Goal: Task Accomplishment & Management: Use online tool/utility

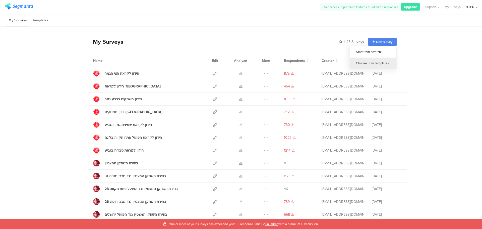
click at [370, 62] on div "Choose from templates" at bounding box center [373, 62] width 47 height 11
click at [122, 75] on div "חידון לקראת חצי הגמר" at bounding box center [122, 73] width 34 height 5
click at [213, 88] on icon at bounding box center [215, 86] width 4 height 4
click at [363, 62] on div "Choose from templates" at bounding box center [373, 62] width 47 height 11
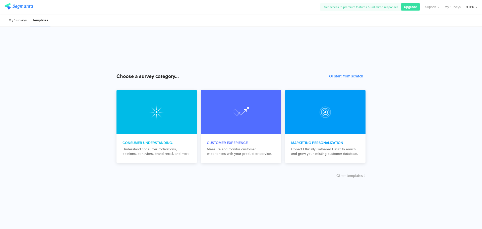
click at [16, 22] on li "My Surveys" at bounding box center [17, 21] width 23 height 12
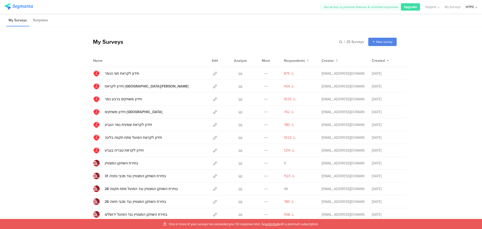
click at [263, 62] on div "More" at bounding box center [265, 60] width 11 height 13
click at [264, 74] on icon at bounding box center [266, 74] width 4 height 4
click at [258, 84] on button "Duplicate" at bounding box center [256, 86] width 28 height 9
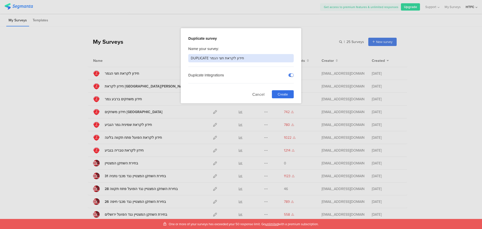
drag, startPoint x: 249, startPoint y: 57, endPoint x: 99, endPoint y: 58, distance: 150.1
click at [123, 58] on div "Duplicate survey Name your survey: DUPLICATE חידון לקראת חצי הגמר Duplicate Int…" at bounding box center [241, 114] width 482 height 229
type input "חידון לקראת ריינה בגרין"
click at [283, 95] on span "Create" at bounding box center [283, 94] width 10 height 5
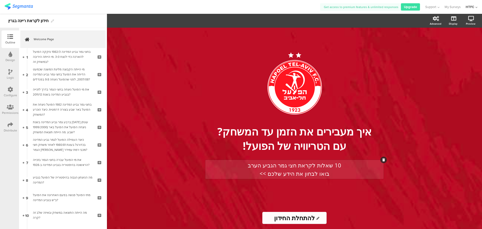
click at [320, 166] on div "10 שאלות לקראת חצי גמר הגביע הערב בואו לבחון את הידע שלכם >>" at bounding box center [295, 169] width 176 height 17
click at [320, 166] on p "10 שאלות לקראת חצי גמר הגביע הערב" at bounding box center [295, 165] width 176 height 8
click at [336, 167] on p "10 שאלות לקראת חצי גמר הגביע הערב" at bounding box center [295, 165] width 176 height 8
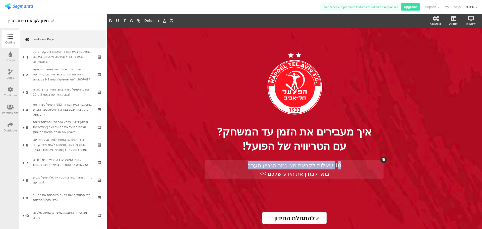
drag, startPoint x: 336, startPoint y: 165, endPoint x: 235, endPoint y: 164, distance: 100.6
click at [236, 165] on p "10 שאלות לקראת חצי גמר הגביע הערב" at bounding box center [295, 165] width 176 height 8
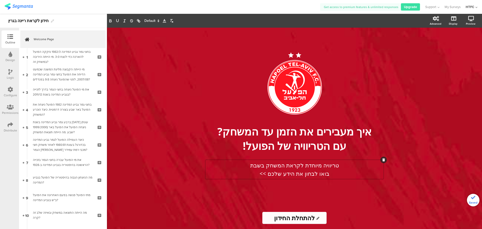
click at [280, 218] on input "להתחלת החידון" at bounding box center [294, 218] width 64 height 12
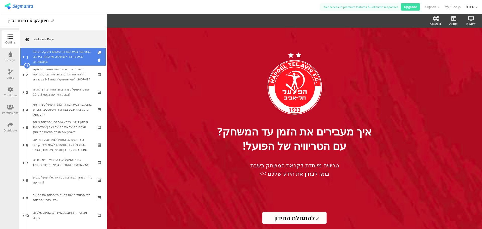
click at [66, 55] on div "בחצי גמר גביע המדינה 1982/3 נזקקה הפועל להארכה כדי לנצח 3:0. מי הייתה היריבה במ…" at bounding box center [63, 56] width 60 height 15
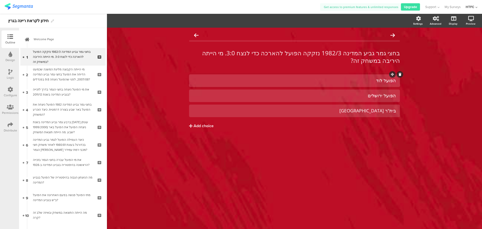
click at [371, 81] on div "הפועל לוד" at bounding box center [294, 81] width 203 height 6
click at [357, 98] on div "הפועל ירושלים" at bounding box center [294, 96] width 203 height 6
click at [343, 112] on div "בית"ר תל אביב" at bounding box center [294, 111] width 203 height 6
click at [144, 21] on span "Choice options" at bounding box center [134, 21] width 27 height 6
click at [322, 105] on div at bounding box center [294, 110] width 211 height 13
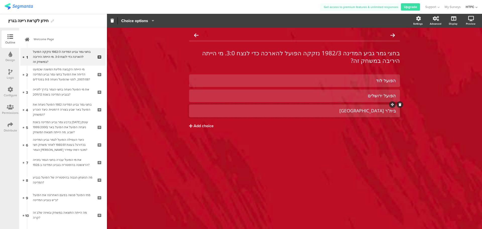
click at [393, 106] on div at bounding box center [392, 104] width 7 height 7
click at [11, 72] on icon at bounding box center [10, 72] width 4 height 6
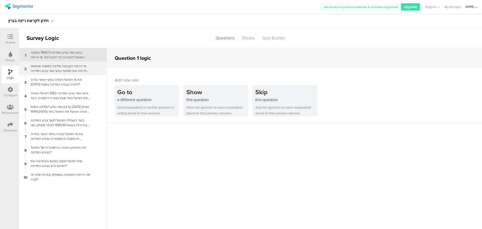
click at [64, 71] on div "מי הייתה הקבוצה מליגת המשנה שכמעט הדיחה את הפועל בחצי גמר גביע המדינה 2007/08, …" at bounding box center [59, 68] width 63 height 10
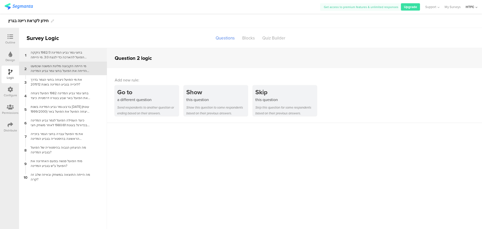
click at [66, 55] on div "בחצי גמר גביע המדינה 1982/3 נזקקה הפועל להארכה כדי לנצח 3:0. מי הייתה היריבה במ…" at bounding box center [59, 55] width 63 height 10
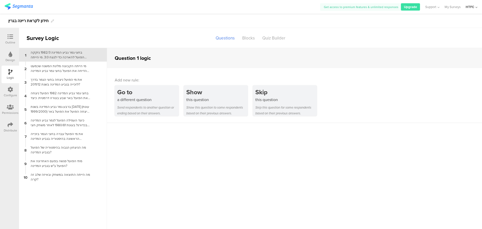
click at [8, 74] on div "Logic" at bounding box center [11, 74] width 18 height 18
click at [8, 90] on icon at bounding box center [11, 90] width 6 height 6
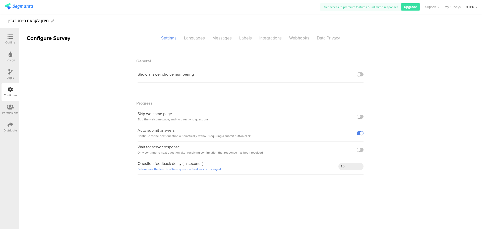
click at [13, 107] on icon at bounding box center [10, 107] width 7 height 6
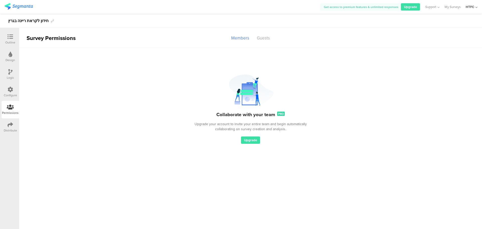
click at [9, 122] on icon at bounding box center [11, 125] width 6 height 6
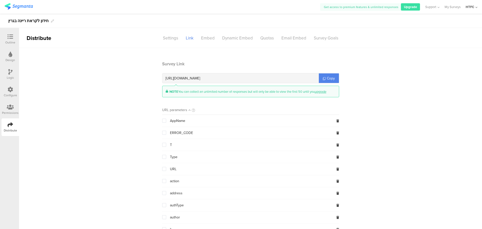
click at [13, 43] on div "Outline" at bounding box center [10, 42] width 10 height 5
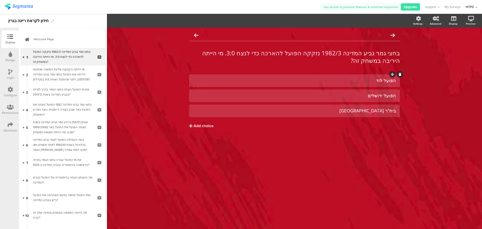
click at [365, 82] on div "הפועל לוד" at bounding box center [294, 81] width 203 height 6
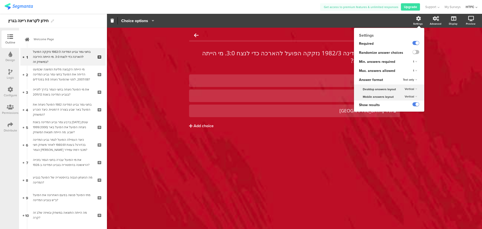
click at [416, 21] on div "Settings" at bounding box center [421, 21] width 18 height 13
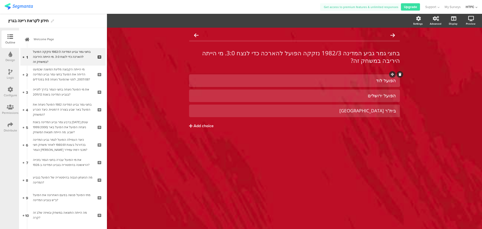
click at [353, 82] on div "הפועל לוד" at bounding box center [294, 81] width 203 height 6
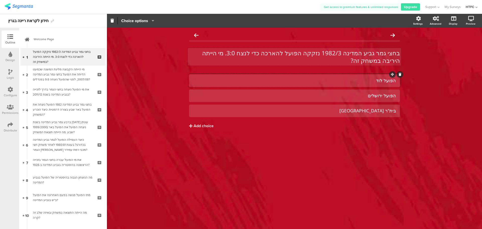
click at [296, 54] on div "בחצי גמר גביע המדינה 1982/3 נזקקה הפועל להארכה כדי לנצח 3:0. מי הייתה היריבה במ…" at bounding box center [294, 57] width 213 height 18
click at [296, 54] on p "בחצי גמר גביע המדינה 1982/3 נזקקה הפועל להארכה כדי לנצח 3:0. מי הייתה היריבה במ…" at bounding box center [294, 56] width 211 height 15
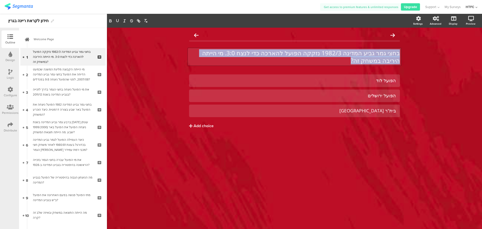
click at [296, 54] on p "בחצי גמר גביע המדינה 1982/3 נזקקה הפועל להארכה כדי לנצח 3:0. מי הייתה היריבה במ…" at bounding box center [294, 56] width 211 height 15
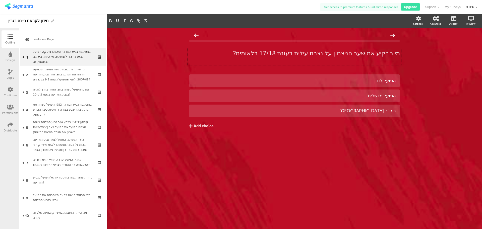
click at [347, 67] on div "בחצי גמר גביע המדינה 1982/3 נזקקה הפועל להארכה כדי לנצח 3:0. מי הייתה היריבה במ…" at bounding box center [294, 56] width 211 height 25
click at [352, 81] on div "הפועל לוד" at bounding box center [294, 81] width 203 height 6
click at [348, 83] on div "הפועל לוד" at bounding box center [294, 81] width 203 height 6
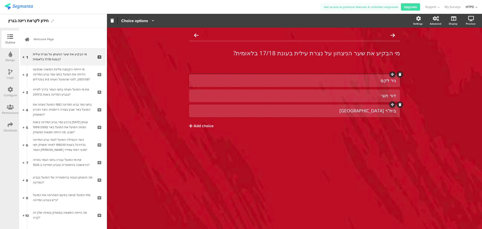
click at [354, 110] on div "בית"ר תל אביב" at bounding box center [294, 111] width 203 height 6
click at [344, 130] on button "Add choice" at bounding box center [294, 125] width 211 height 13
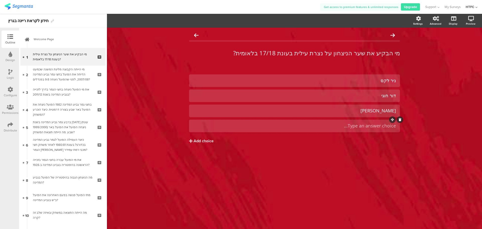
click at [399, 121] on icon at bounding box center [400, 119] width 3 height 3
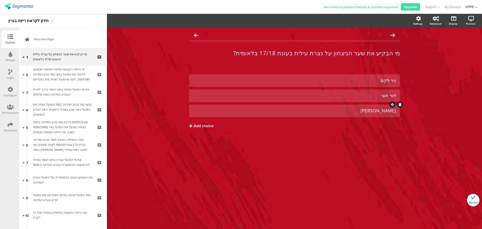
click at [350, 109] on div "אופיר טקיאר" at bounding box center [294, 111] width 203 height 6
click at [392, 106] on icon at bounding box center [392, 104] width 3 height 3
click at [325, 120] on button "Add choice" at bounding box center [294, 125] width 211 height 13
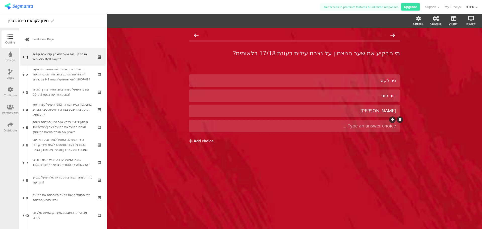
click at [399, 119] on icon at bounding box center [400, 119] width 3 height 3
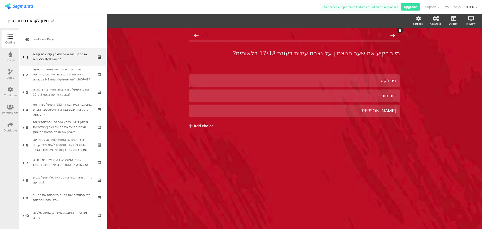
click at [196, 35] on icon at bounding box center [196, 35] width 5 height 5
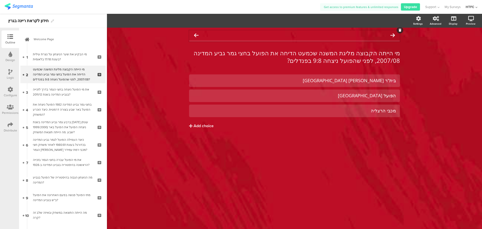
click at [394, 35] on icon at bounding box center [392, 35] width 5 height 5
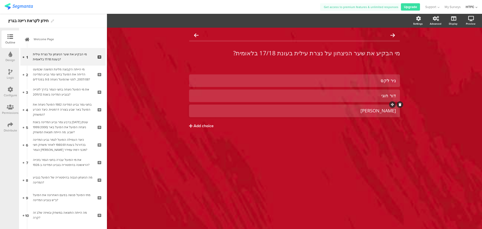
click at [383, 110] on div "אופיר טקיאר" at bounding box center [294, 111] width 203 height 6
click at [151, 21] on icon "button" at bounding box center [151, 21] width 5 height 4
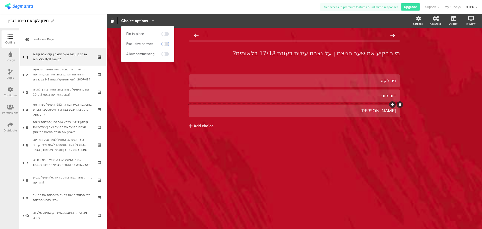
click at [166, 44] on span at bounding box center [165, 44] width 8 height 4
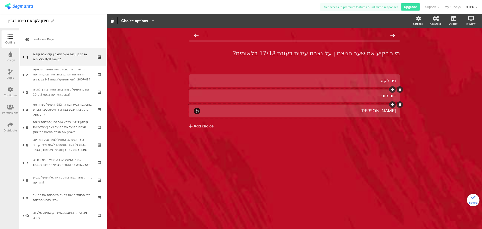
click at [194, 94] on div "דור חוגי" at bounding box center [294, 96] width 203 height 6
click at [195, 111] on div at bounding box center [197, 111] width 6 height 6
click at [197, 110] on icon at bounding box center [196, 111] width 3 height 4
click at [360, 95] on div "דור חוגי" at bounding box center [294, 96] width 203 height 6
click at [195, 110] on icon at bounding box center [196, 111] width 3 height 4
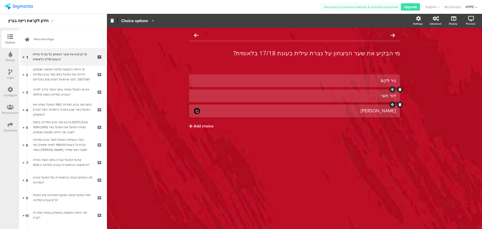
click at [200, 98] on div "דור חוגי" at bounding box center [294, 96] width 203 height 6
click at [150, 22] on icon "button" at bounding box center [151, 21] width 5 height 4
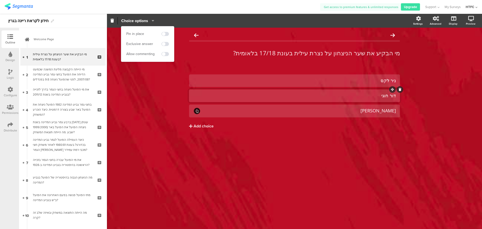
click at [151, 22] on icon "button" at bounding box center [151, 21] width 5 height 4
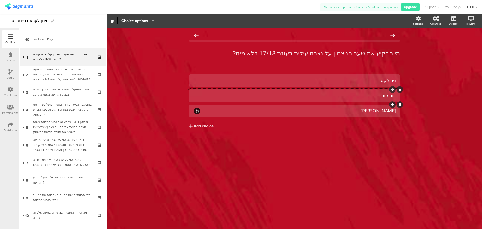
click at [308, 112] on div "אופיר טקיאר" at bounding box center [298, 111] width 195 height 6
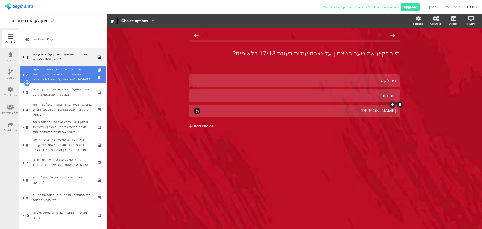
click at [84, 80] on div "מי הייתה הקבוצה מליגת המשנה שכמעט הדיחה את הפועל בחצי גמר גביע המדינה 2007/08, …" at bounding box center [63, 74] width 60 height 15
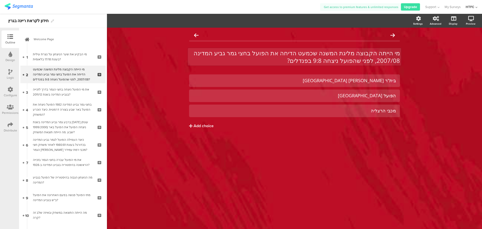
click at [355, 52] on p "מי הייתה הקבוצה מליגת המשנה שכמעט הדיחה את הפועל בחצי גמר גביע המדינה 2007/08, …" at bounding box center [294, 56] width 211 height 15
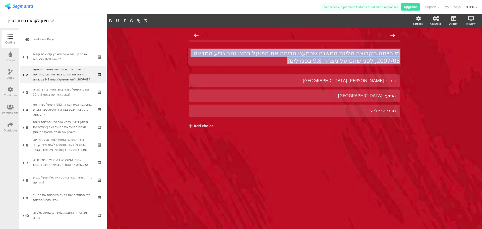
click at [355, 52] on p "מי הייתה הקבוצה מליגת המשנה שכמעט הדיחה את הפועל בחצי גמר גביע המדינה 2007/08, …" at bounding box center [294, 56] width 211 height 15
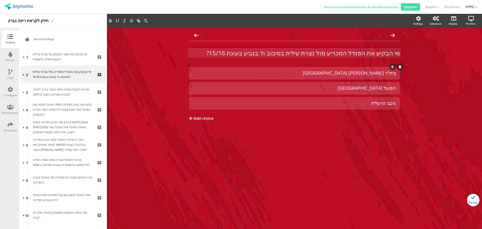
click at [335, 74] on div "בית"ר שמשון תל אביב" at bounding box center [294, 73] width 203 height 6
click at [316, 63] on div "מי הבקיע את הפנדל המכריע מול נצרת עילית בסיבוב ח' בגביע בעונת 15/16? מי הבקיע א…" at bounding box center [294, 86] width 211 height 112
click at [316, 68] on div at bounding box center [294, 73] width 211 height 13
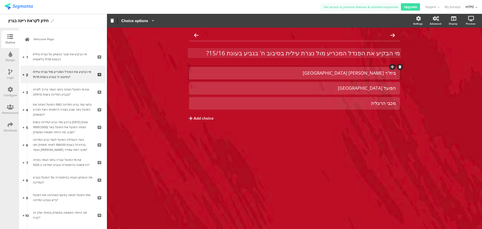
click at [316, 73] on div "בית"ר שמשון תל אביב" at bounding box center [294, 73] width 203 height 6
click at [323, 82] on div at bounding box center [294, 88] width 211 height 13
click at [324, 87] on div "הפועל רמת גן" at bounding box center [294, 88] width 203 height 6
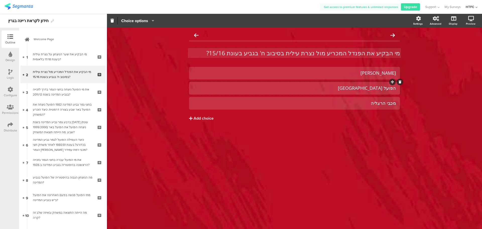
click at [324, 87] on div "הפועל רמת גן" at bounding box center [294, 88] width 203 height 6
click at [395, 71] on div "אבו עביד" at bounding box center [294, 73] width 203 height 6
click at [369, 103] on div "מכבי הרצליה" at bounding box center [294, 103] width 203 height 6
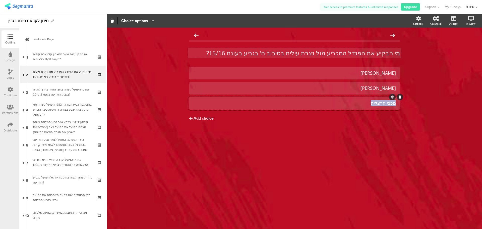
click at [369, 103] on div "מכבי הרצליה" at bounding box center [294, 103] width 203 height 6
click at [351, 87] on div "[PERSON_NAME]" at bounding box center [294, 88] width 203 height 6
click at [148, 20] on span "Choice options" at bounding box center [134, 21] width 27 height 6
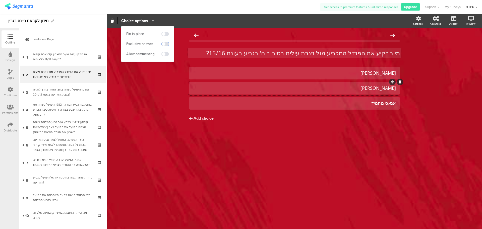
click at [163, 45] on span at bounding box center [165, 44] width 8 height 4
click at [217, 176] on div "מי הבקיע את הפנדל המכריע מול נצרת עילית בסיבוב ח' בגביע בעונת 15/16? מי הבקיע א…" at bounding box center [294, 128] width 375 height 201
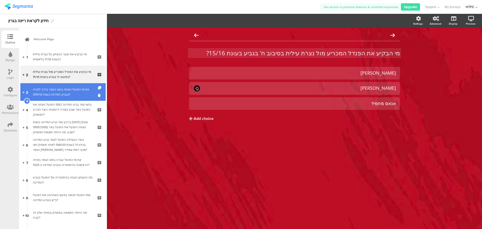
click at [64, 91] on div "את מי הפועל ניצחה בחצי הגמר בדרך לזכייה בגביע המדינה בשנת 2011/12?" at bounding box center [63, 92] width 60 height 10
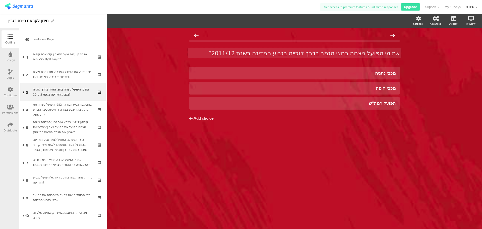
click at [265, 58] on div "את מי הפועל ניצחה בחצי הגמר בדרך לזכייה בגביע המדינה בשנת 2011/12? את מי הפועל …" at bounding box center [294, 53] width 213 height 10
click at [265, 55] on p "את מי הפועל ניצחה בחצי הגמר בדרך לזכייה בגביע המדינה בשנת 2011/12?" at bounding box center [294, 53] width 211 height 8
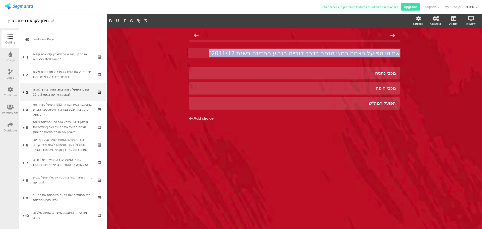
click at [265, 55] on p "את מי הפועל ניצחה בחצי הגמר בדרך לזכייה בגביע המדינה בשנת 2011/12?" at bounding box center [294, 53] width 211 height 8
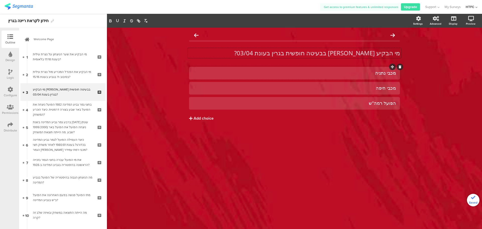
click at [299, 71] on div "מכבי נתניה" at bounding box center [294, 73] width 203 height 6
click at [352, 91] on div "מכבי חיפה" at bounding box center [294, 88] width 203 height 8
click at [352, 91] on div "מכבי חיפה" at bounding box center [294, 88] width 203 height 6
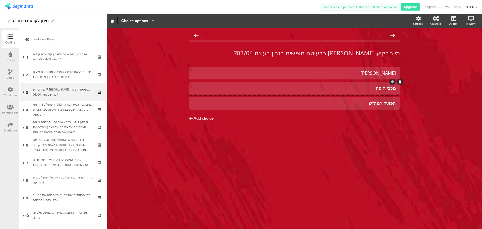
click at [352, 91] on div "מכבי חיפה" at bounding box center [294, 88] width 203 height 6
click at [349, 103] on div "רמי אבו לאבן" at bounding box center [294, 103] width 203 height 6
click at [348, 103] on div "רמי אבו לאבן" at bounding box center [294, 103] width 203 height 6
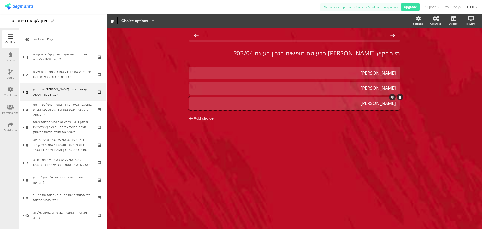
click at [139, 21] on span "Choice options" at bounding box center [134, 21] width 27 height 6
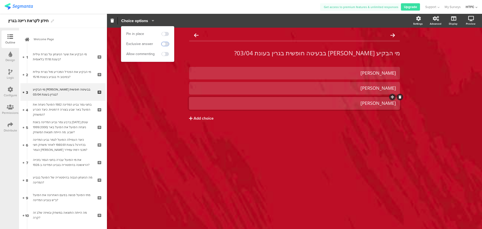
click at [162, 42] on div at bounding box center [165, 44] width 8 height 4
click at [267, 103] on div "רמי אבו לאבן" at bounding box center [298, 103] width 195 height 6
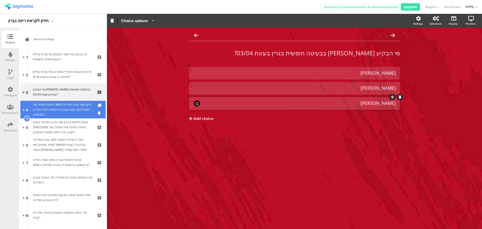
click at [73, 108] on div "בחצי גמר גביע המדינה 1982 הפועל ניצחה את הפועל באר שבע בצורה דרמטית. כיצד הוכרע…" at bounding box center [63, 109] width 60 height 15
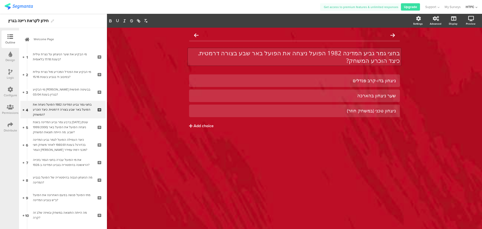
click at [358, 56] on div "בחצי גמר גביע המדינה 1982 הפועל ניצחה את הפועל באר שבע בצורה דרמטית. כיצד הוכרע…" at bounding box center [294, 57] width 213 height 18
click at [358, 56] on p "בחצי גמר גביע המדינה 1982 הפועל ניצחה את הפועל באר שבע בצורה דרמטית. כיצד הוכרע…" at bounding box center [294, 56] width 211 height 15
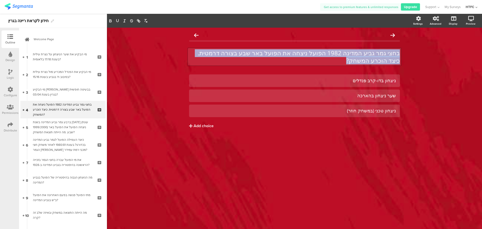
click at [358, 56] on p "בחצי גמר גביע המדינה 1982 הפועל ניצחה את הפועל באר שבע בצורה דרמטית. כיצד הוכרע…" at bounding box center [294, 56] width 211 height 15
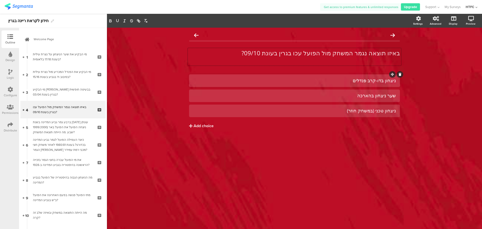
click at [326, 75] on div at bounding box center [294, 80] width 211 height 13
click at [326, 80] on div "ניצחון בדו-קרב פנדלים" at bounding box center [294, 81] width 203 height 6
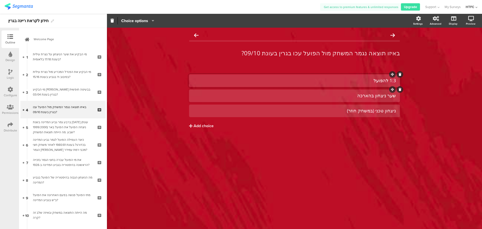
click at [356, 96] on div "שער ניצחון בהארכה" at bounding box center [294, 96] width 203 height 6
click at [332, 109] on div "ניצחון טכני (במשחק חוזר)" at bounding box center [294, 111] width 203 height 6
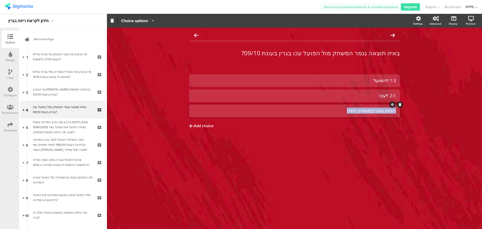
click at [332, 109] on div "ניצחון טכני (במשחק חוזר)" at bounding box center [294, 111] width 203 height 6
click at [300, 122] on button "Add choice" at bounding box center [294, 125] width 211 height 13
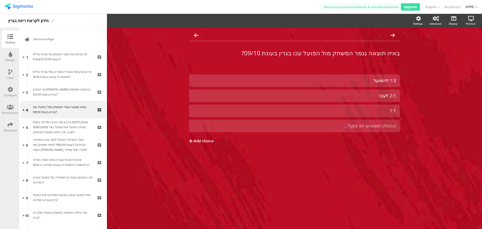
click at [402, 121] on div "באיזו תוצאה נגמר המשחק מול הפועל עכו בגרין בעונת 09/10? באיזו תוצאה נגמר המשחק …" at bounding box center [294, 98] width 221 height 140
click at [368, 100] on div "2:1 לעכו" at bounding box center [294, 95] width 203 height 8
click at [399, 119] on icon at bounding box center [400, 119] width 3 height 3
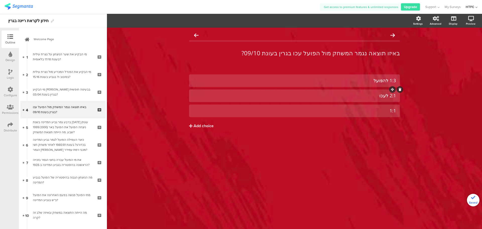
click at [357, 97] on div "2:1 לעכו" at bounding box center [294, 96] width 203 height 6
click at [360, 104] on div "1:3 להפועל 2:1 לעכו 1:1" at bounding box center [294, 95] width 211 height 43
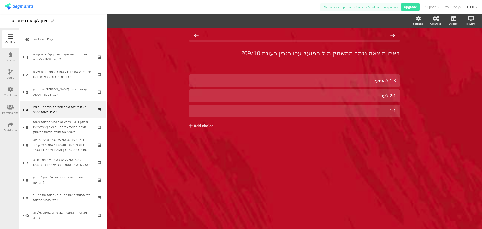
click at [360, 104] on div "1:3 להפועל 2:1 לעכו 1:1" at bounding box center [294, 95] width 211 height 43
click at [360, 106] on div at bounding box center [294, 110] width 211 height 13
click at [359, 108] on div "1:1" at bounding box center [294, 111] width 203 height 6
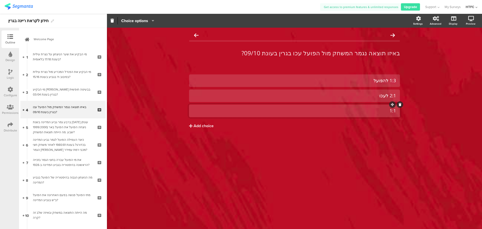
click at [359, 108] on div "1:1" at bounding box center [294, 111] width 203 height 6
click at [138, 22] on span "Choice options" at bounding box center [134, 21] width 27 height 6
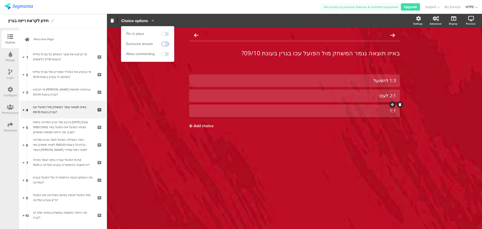
click at [167, 44] on span at bounding box center [165, 44] width 8 height 4
click at [276, 118] on div "1:3 להפועל 2:1 לעכו 1:1 Add choice" at bounding box center [294, 103] width 211 height 58
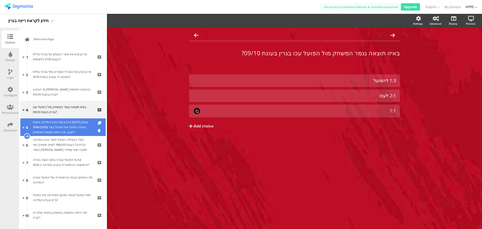
click at [73, 122] on div "ברבע גמר גביע המדינה בשנת 2000 (עונת 1999/2000) ניצחה הפועל את הפועל באר שבע. מ…" at bounding box center [63, 126] width 60 height 15
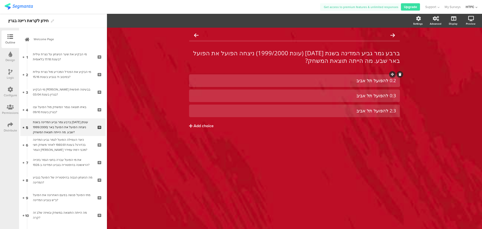
click at [328, 76] on div at bounding box center [294, 80] width 211 height 13
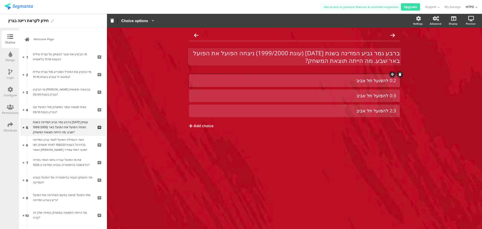
click at [336, 58] on div "ברבע גמר גביע המדינה בשנת 2000 (עונת 1999/2000) ניצחה הפועל את הפועל באר שבע. מ…" at bounding box center [294, 57] width 213 height 18
click at [336, 58] on p "ברבע גמר גביע המדינה בשנת 2000 (עונת 1999/2000) ניצחה הפועל את הפועל באר שבע. מ…" at bounding box center [294, 56] width 211 height 15
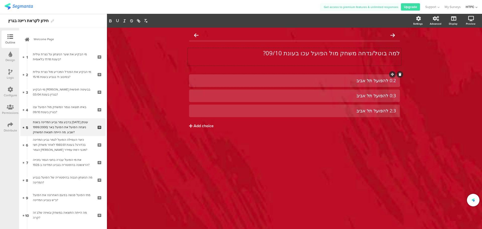
click at [334, 79] on div "0:2 להפועל תל אביב" at bounding box center [294, 81] width 203 height 6
click at [358, 88] on div "המגרש הוצף 0:3 להפועל תל אביב 2:3 להפועל תל אביב" at bounding box center [294, 95] width 211 height 43
click at [356, 94] on div "0:3 להפועל תל אביב" at bounding box center [294, 96] width 203 height 6
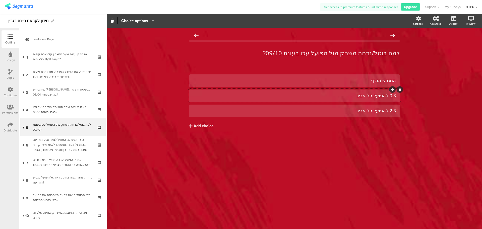
click at [356, 94] on div "0:3 להפועל תל אביב" at bounding box center [294, 96] width 203 height 6
click at [351, 108] on div "2:3 להפועל תל אביב" at bounding box center [294, 111] width 203 height 6
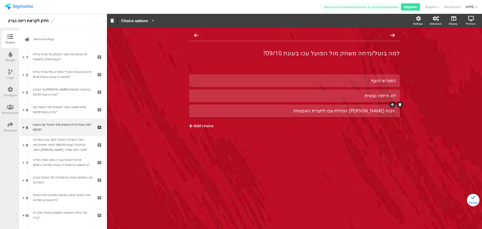
click at [394, 109] on div ".ויכוח בין הנהלת עכו לחברת האבטחה" at bounding box center [294, 111] width 203 height 6
click at [359, 127] on button "Add choice" at bounding box center [294, 125] width 211 height 13
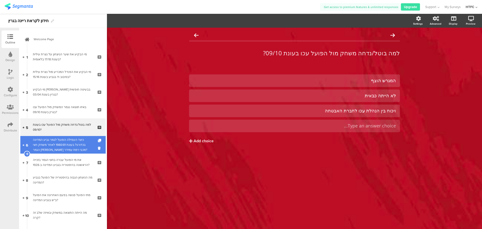
click at [70, 139] on div "כיצד העפילה הפועל לגמר גביע המדינה בכדורגל בעונת 1980/81 לאחר משחק חצי הגמר מול…" at bounding box center [63, 144] width 60 height 15
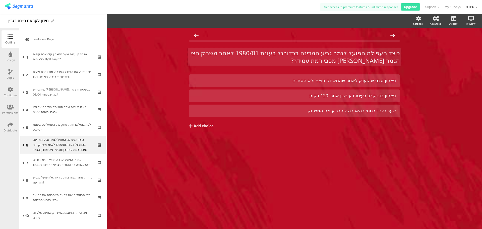
click at [340, 63] on p "כיצד העפילה הפועל לגמר גביע המדינה בכדורגל בעונת 1980/81 לאחר משחק חצי הגמר מול…" at bounding box center [294, 56] width 211 height 15
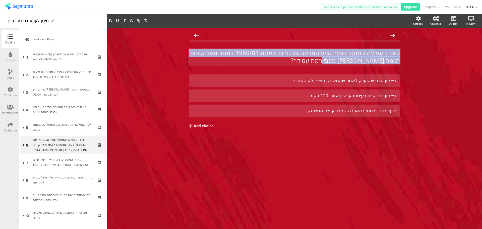
click at [340, 63] on p "כיצד העפילה הפועל לגמר גביע המדינה בכדורגל בעונת 1980/81 לאחר משחק חצי הגמר מול…" at bounding box center [294, 56] width 211 height 15
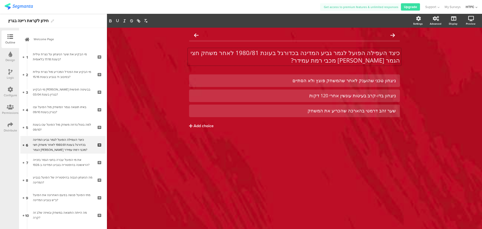
scroll to position [0, 0]
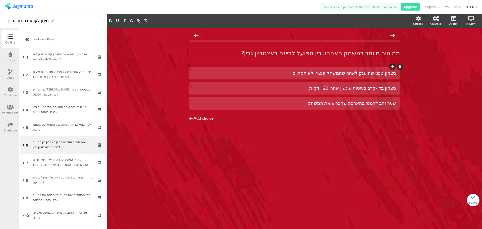
click at [336, 77] on div "ניצחון טכני שהוענק לאחר שהמשחק פוצץ ולא הסתיים" at bounding box center [294, 73] width 203 height 8
click at [336, 76] on div "ניצחון טכני שהוענק לאחר שהמשחק פוצץ ולא הסתיים" at bounding box center [294, 73] width 203 height 6
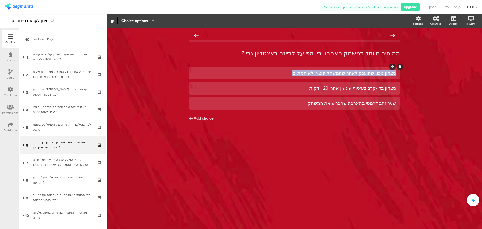
click at [336, 76] on div "ניצחון טכני שהוענק לאחר שהמשחק פוצץ ולא הסתיים" at bounding box center [294, 73] width 203 height 6
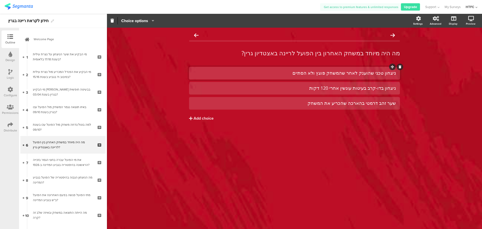
click at [327, 73] on div "ניצחון טכני שהוענק לאחר שהמשחק פוצץ ולא הסתיים" at bounding box center [294, 73] width 203 height 6
paste div
click at [332, 85] on div "ניצחון בדו-קרב בעיטות עונשין אחרי 120 דקות" at bounding box center [294, 88] width 203 height 6
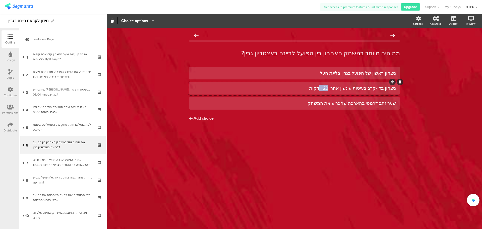
click at [332, 85] on div "ניצחון בדו-קרב בעיטות עונשין אחרי 120 דקות" at bounding box center [294, 88] width 203 height 6
click at [343, 87] on div "ניצחון בדו-קרב בעיטות עונשין אחרי 120 דקות" at bounding box center [294, 88] width 203 height 6
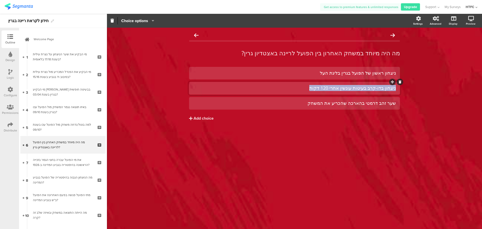
paste div
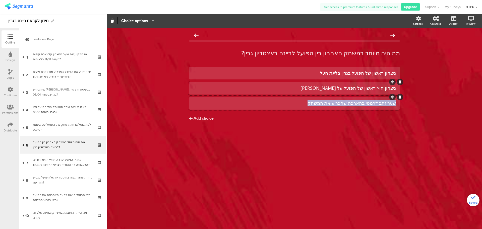
drag, startPoint x: 305, startPoint y: 105, endPoint x: 399, endPoint y: 103, distance: 94.1
click at [398, 103] on div "שער זהב דרמטי בהארכה שהכריע את המשחק" at bounding box center [294, 103] width 211 height 13
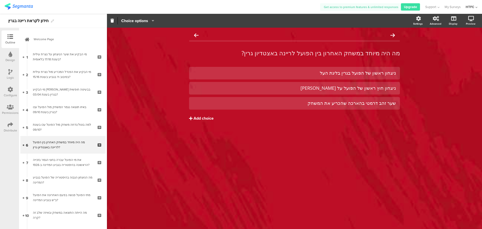
click at [211, 120] on div "Add choice" at bounding box center [203, 118] width 20 height 5
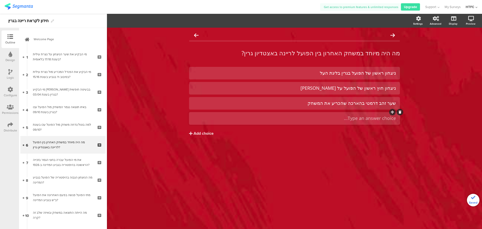
click at [294, 117] on div "Type an answer choice..." at bounding box center [294, 118] width 203 height 6
click at [295, 142] on div "ניצחון ראשון של הפועל בגרין בליגת העל ניצחון חוץ ראשון של הפועל על ריינה שער זה…" at bounding box center [294, 112] width 211 height 90
click at [332, 104] on div "שער זהב דרמטי בהארכה שהכריע את המשחק" at bounding box center [294, 103] width 203 height 6
click at [401, 97] on icon at bounding box center [400, 96] width 3 height 3
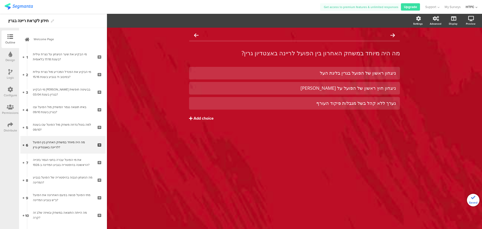
click at [195, 121] on div "Add choice" at bounding box center [203, 118] width 20 height 5
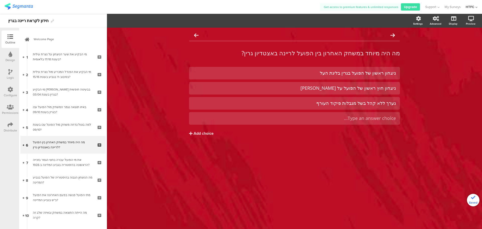
click at [346, 110] on div "ניצחון ראשון של הפועל בגרין בליגת העל ניצחון חוץ ראשון של הפועל על ריינה נערך ל…" at bounding box center [294, 96] width 211 height 58
click at [258, 143] on div "ניצחון ראשון של הפועל בגרין בליגת העל ניצחון חוץ ראשון של הפועל על ריינה נערך ל…" at bounding box center [294, 112] width 211 height 90
click at [359, 120] on div "כל התשובות נכונות" at bounding box center [294, 118] width 203 height 6
click at [147, 18] on span "Choice options" at bounding box center [134, 21] width 27 height 6
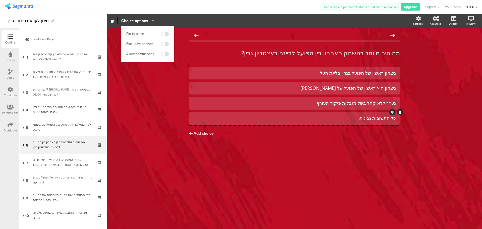
click at [153, 56] on div "Allow commenting" at bounding box center [140, 53] width 28 height 5
click at [166, 45] on span at bounding box center [165, 44] width 8 height 4
click at [269, 141] on div "ניצחון ראשון של הפועל בגרין בליגת העל ניצחון חוץ ראשון של הפועל על ריינה נערך ל…" at bounding box center [294, 112] width 211 height 91
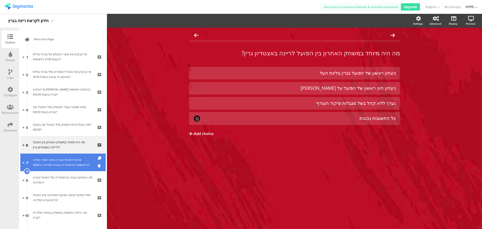
click at [67, 168] on link "7 את מי הפועל עברה בחצי הגמר בזכייה הראשונה בהיסטוריה בגביע המדינה ב-1928?" at bounding box center [62, 162] width 85 height 18
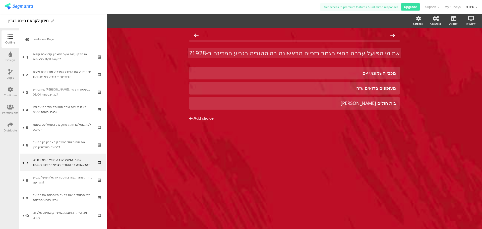
click at [300, 51] on div "את מי הפועל עברה בחצי הגמר בזכייה הראשונה בהיסטוריה בגביע המדינה ב-1928? את מי …" at bounding box center [294, 53] width 213 height 10
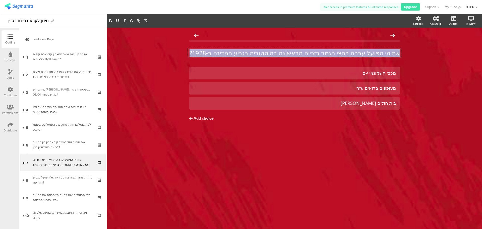
click at [300, 51] on p "את מי הפועל עברה בחצי הגמר בזכייה הראשונה בהיסטוריה בגביע המדינה ב-1928?" at bounding box center [294, 53] width 211 height 8
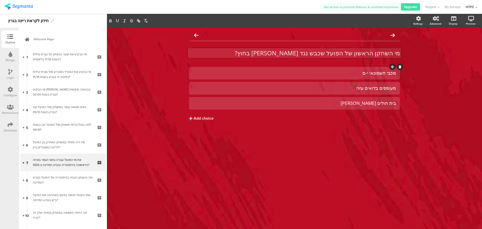
click at [339, 75] on div "מכבי חשמונאי י-ם" at bounding box center [294, 73] width 203 height 6
click at [313, 86] on div "מעופפים בדואים עזה" at bounding box center [294, 88] width 203 height 6
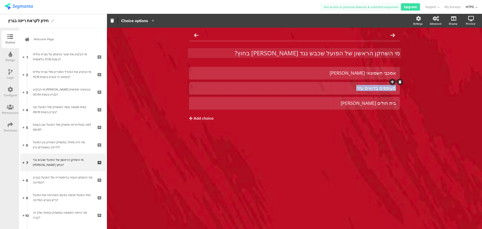
click at [313, 86] on div "מעופפים בדואים עזה" at bounding box center [294, 88] width 203 height 6
click at [329, 71] on div "אמכבי חשמונאי י-ם" at bounding box center [294, 73] width 203 height 6
click at [354, 103] on div "בית חולים סרפנד" at bounding box center [294, 103] width 203 height 6
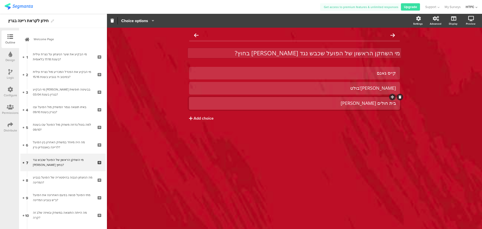
click at [354, 103] on div "בית חולים סרפנד" at bounding box center [294, 103] width 203 height 6
paste div
click at [351, 116] on button "Add choice" at bounding box center [294, 118] width 211 height 13
click at [358, 82] on div at bounding box center [294, 88] width 211 height 13
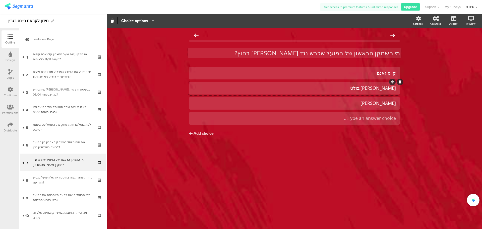
click at [354, 93] on div at bounding box center [294, 88] width 211 height 13
click at [401, 113] on div "מי השחקן הראשון של הפועל שכבש נגד בני ריינה בחוץ? מי השחקן הראשון של הפועל שכבש…" at bounding box center [294, 94] width 221 height 132
click at [397, 113] on div at bounding box center [400, 112] width 7 height 7
click at [399, 113] on icon at bounding box center [400, 111] width 3 height 3
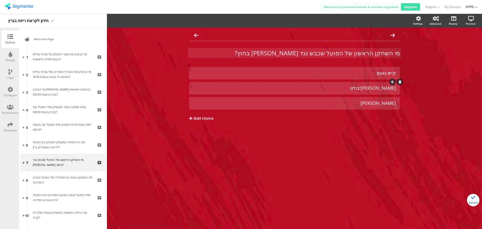
click at [346, 88] on div "אלן אוז'בולט" at bounding box center [294, 88] width 203 height 6
click at [142, 19] on span "Choice options" at bounding box center [134, 21] width 27 height 6
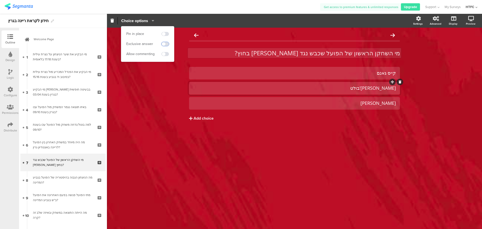
click at [165, 45] on span at bounding box center [165, 44] width 8 height 4
click at [284, 130] on div "קייס גאנם אלן אוז'בולט שגיא גניס Add choice" at bounding box center [294, 105] width 211 height 76
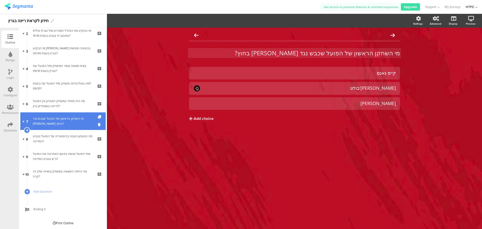
scroll to position [41, 0]
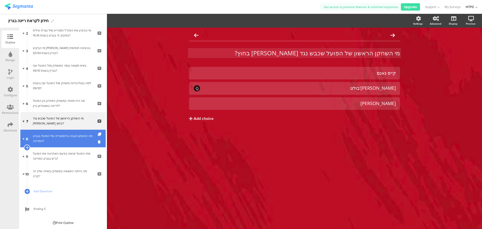
click at [68, 136] on div "מה הניצחון הגבוה בהיסטוריה של הפועל בגביע המדינה?" at bounding box center [63, 138] width 60 height 10
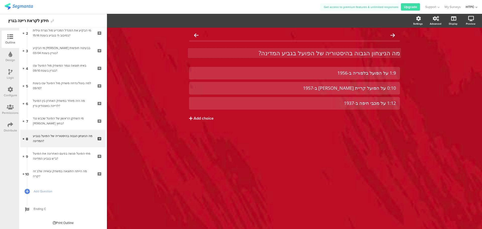
click at [288, 53] on div "מה הניצחון הגבוה בהיסטוריה של הפועל בגביע המדינה? מה הניצחון הגבוה בהיסטוריה של…" at bounding box center [294, 53] width 213 height 10
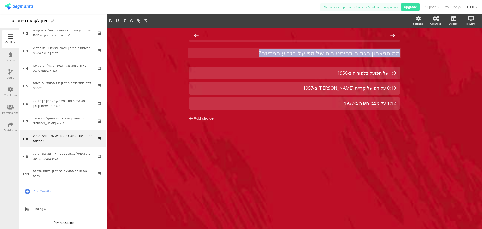
click at [288, 53] on p "מה הניצחון הגבוה בהיסטוריה של הפועל בגביע המדינה?" at bounding box center [294, 53] width 211 height 8
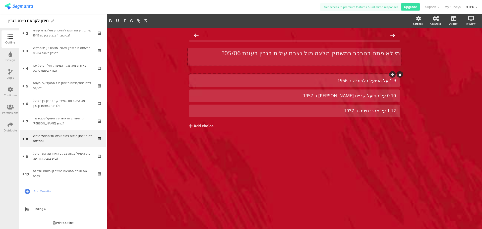
click at [311, 79] on div "1:9 על הפועל בלפוריה ב-1956" at bounding box center [294, 81] width 203 height 6
click at [324, 76] on div at bounding box center [294, 80] width 211 height 13
click at [324, 79] on div "1:9 על הפועל בלפוריה ב-1956" at bounding box center [294, 81] width 203 height 6
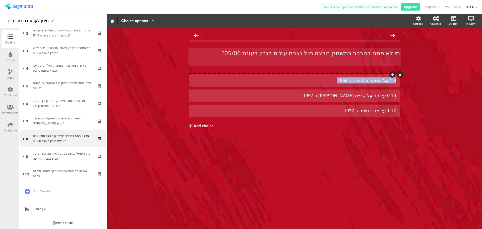
click at [324, 79] on div "1:9 על הפועל בלפוריה ב-1956" at bounding box center [294, 81] width 203 height 6
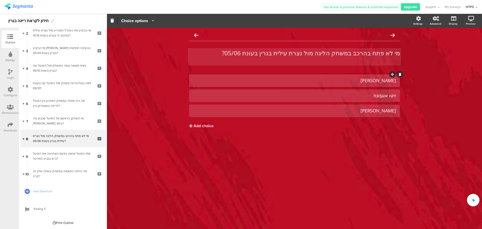
click at [340, 168] on div "מי לא פתח בהרכב במשחק הליגה מול נצרת עילית בגרין בעונת 05/06? מי לא פתח בהרכב ב…" at bounding box center [294, 128] width 375 height 201
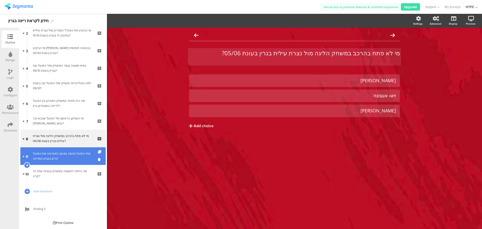
click at [77, 155] on div "מתי הפועל פגשה בפעם האחרונה את הפועל ב"ש בגביע המדינה?" at bounding box center [63, 156] width 60 height 10
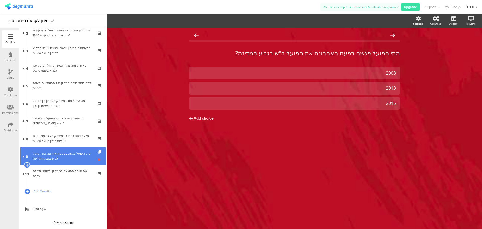
click at [98, 160] on icon at bounding box center [100, 159] width 4 height 5
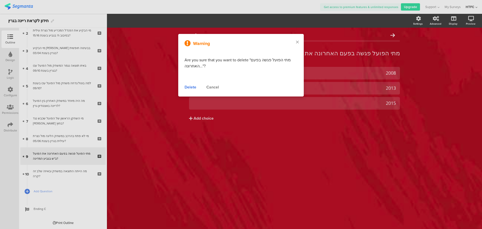
click at [193, 88] on div "Delete" at bounding box center [190, 87] width 12 height 6
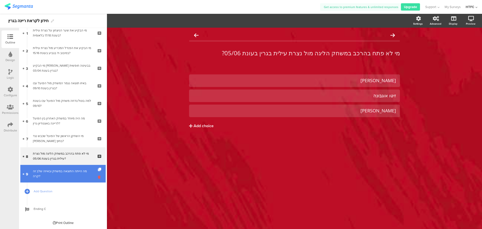
click at [98, 175] on icon at bounding box center [100, 176] width 4 height 5
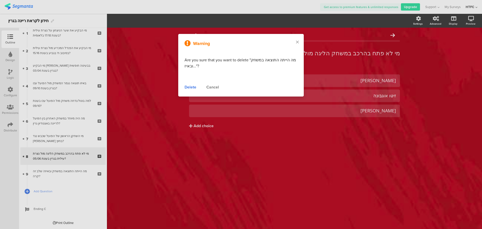
click at [195, 84] on div "Delete" at bounding box center [190, 87] width 12 height 6
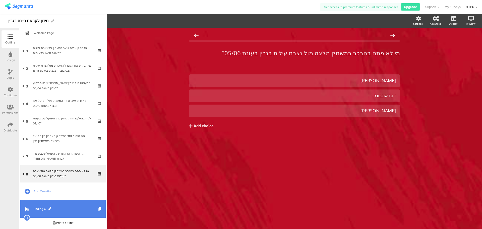
click at [36, 208] on span "Ending C" at bounding box center [66, 208] width 64 height 5
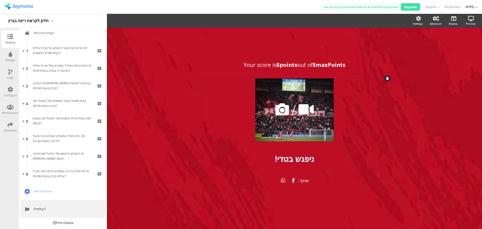
click at [283, 110] on icon at bounding box center [282, 109] width 17 height 17
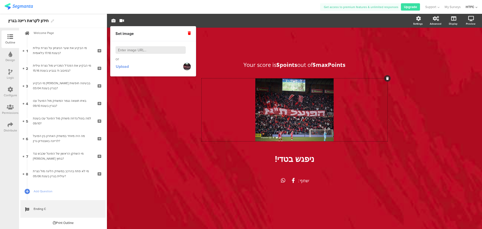
click at [120, 69] on span "Upload" at bounding box center [122, 66] width 13 height 6
click at [153, 50] on input at bounding box center [150, 50] width 70 height 8
click at [116, 64] on span "Upload" at bounding box center [122, 66] width 13 height 6
click at [127, 65] on span "Upload" at bounding box center [122, 66] width 13 height 6
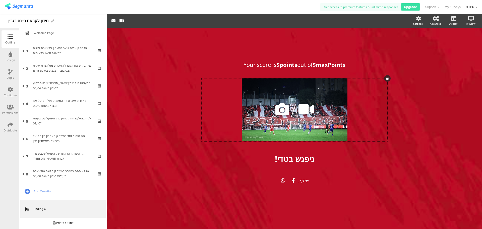
drag, startPoint x: 271, startPoint y: 100, endPoint x: 268, endPoint y: 99, distance: 3.1
click at [268, 99] on div "/" at bounding box center [295, 109] width 186 height 63
click at [348, 168] on div "שתף:" at bounding box center [295, 180] width 186 height 31
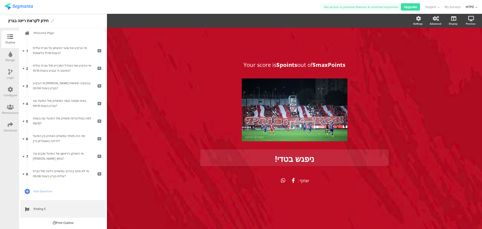
click at [289, 161] on div "ניפגש בטדי! ניפגש בטדי!" at bounding box center [294, 157] width 188 height 17
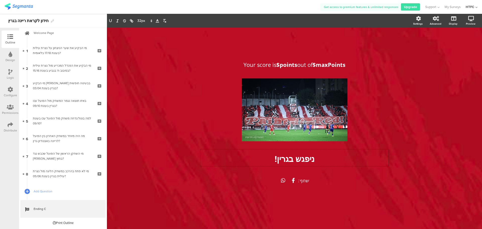
click at [327, 181] on div "שתף:" at bounding box center [295, 180] width 186 height 31
click at [286, 181] on div at bounding box center [283, 180] width 11 height 7
click at [125, 22] on span "Share options" at bounding box center [122, 21] width 25 height 6
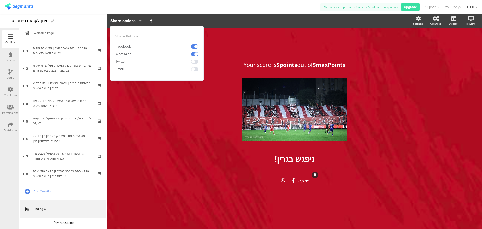
click at [153, 96] on div "Your score is $points out of $maxPoints / ניפגש בגרין! ניפגש בגרין! שתף:" at bounding box center [294, 128] width 375 height 201
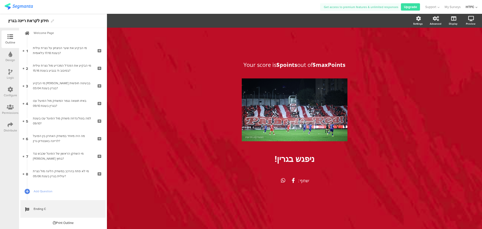
click at [472, 8] on div "HTFC" at bounding box center [470, 7] width 9 height 5
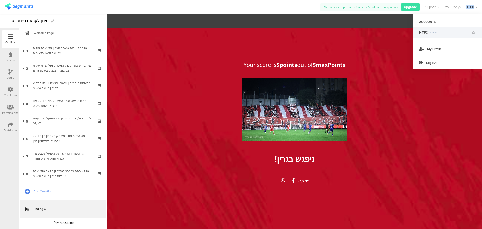
click at [472, 8] on div "HTFC" at bounding box center [470, 7] width 9 height 5
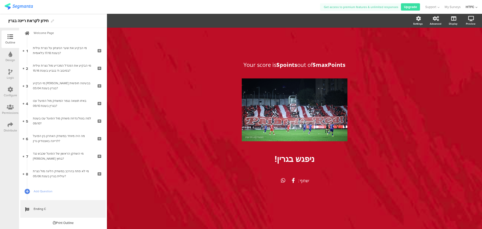
click at [17, 17] on div "חידון לקראת ריינה בגרין" at bounding box center [28, 21] width 40 height 8
click at [8, 36] on icon at bounding box center [11, 37] width 6 height 6
click at [11, 6] on img at bounding box center [19, 6] width 28 height 6
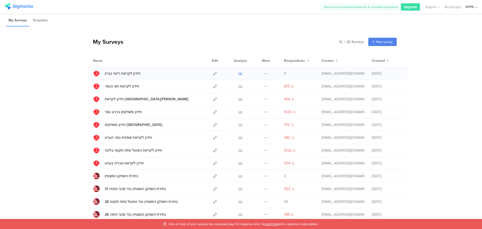
click at [239, 75] on icon at bounding box center [241, 74] width 4 height 4
click at [284, 71] on span "0" at bounding box center [285, 73] width 2 height 5
click at [385, 77] on div "חידון לקראת ריינה בגרין Duplicate Export 0" at bounding box center [247, 73] width 319 height 13
click at [240, 73] on div at bounding box center [240, 73] width 15 height 13
click at [239, 73] on icon at bounding box center [241, 74] width 4 height 4
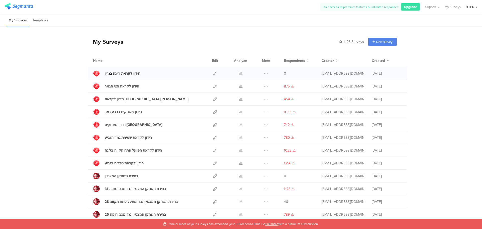
click at [123, 75] on div "חידון לקראת ריינה בגרין" at bounding box center [123, 73] width 36 height 5
click at [214, 74] on icon at bounding box center [215, 74] width 4 height 4
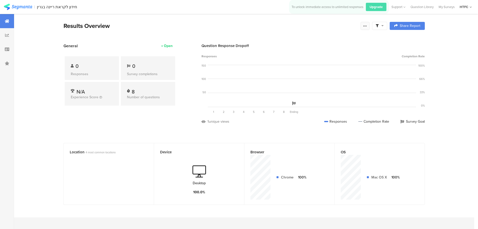
click at [364, 26] on div at bounding box center [365, 26] width 9 height 8
click at [365, 27] on icon at bounding box center [365, 26] width 4 height 4
click at [10, 37] on div at bounding box center [7, 35] width 14 height 14
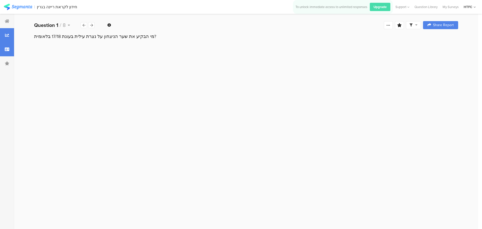
click at [8, 52] on div at bounding box center [7, 49] width 14 height 14
click at [7, 59] on div at bounding box center [7, 63] width 14 height 14
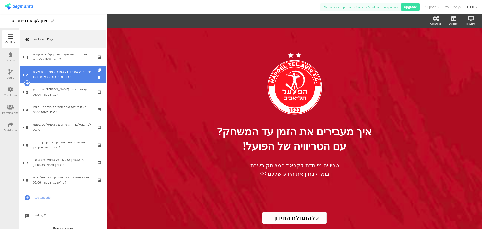
click at [61, 76] on div "מי הבקיע את הפנדל המכריע מול נצרת עילית בסיבוב ח' בגביע בעונת 15/16?" at bounding box center [63, 74] width 60 height 10
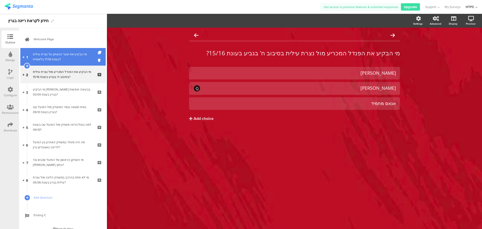
click at [63, 57] on div "מי הבקיע את שער הניצחון על נצרת עילית בעונת 17/18 בלאומית?" at bounding box center [63, 57] width 60 height 10
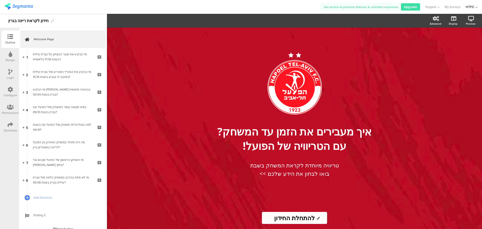
click at [29, 7] on img at bounding box center [19, 6] width 28 height 6
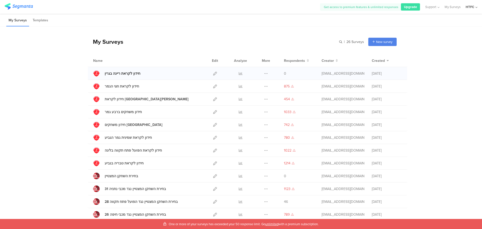
click at [123, 75] on div "חידון לקראת ריינה בגרין" at bounding box center [123, 73] width 36 height 5
drag, startPoint x: 217, startPoint y: 71, endPoint x: 213, endPoint y: 72, distance: 4.4
click at [217, 71] on div at bounding box center [215, 73] width 11 height 13
click at [213, 73] on icon at bounding box center [215, 74] width 4 height 4
click at [123, 123] on div "חידון משחקים [GEOGRAPHIC_DATA]" at bounding box center [134, 124] width 58 height 5
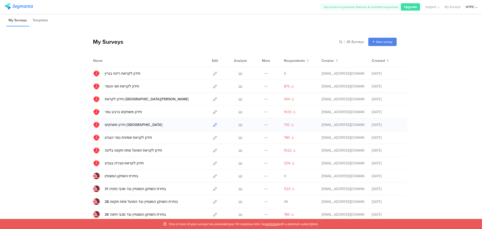
click at [215, 123] on icon at bounding box center [215, 125] width 4 height 4
click at [213, 73] on icon at bounding box center [215, 74] width 4 height 4
click at [239, 113] on icon at bounding box center [241, 112] width 4 height 4
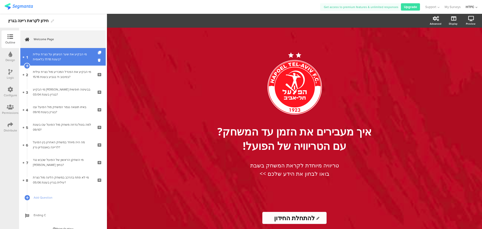
click at [72, 55] on div "מי הבקיע את שער הניצחון על נצרת עילית בעונת 17/18 בלאומית?" at bounding box center [63, 57] width 60 height 10
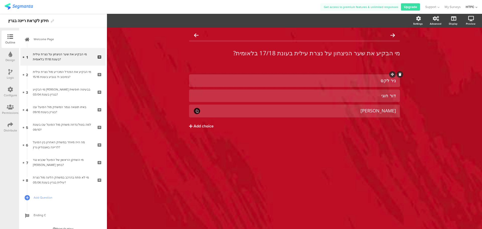
click at [362, 82] on div "ניר לקס" at bounding box center [294, 81] width 203 height 6
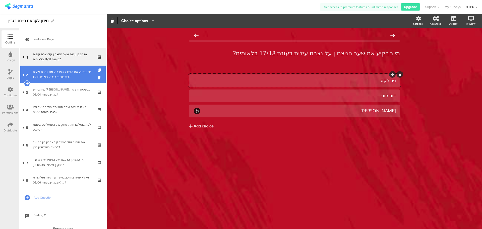
click at [63, 75] on div "מי הבקיע את הפנדל המכריע מול נצרת עילית בסיבוב ח' בגביע בעונת 15/16?" at bounding box center [63, 74] width 60 height 10
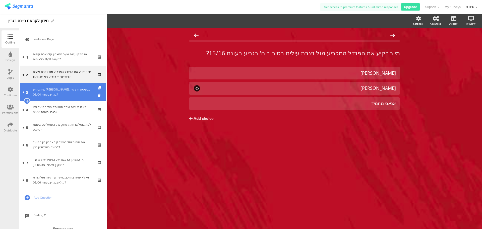
click at [65, 92] on div "מי הבקיע גול בבעיטה חופשית בגרין בעונת 03/04?" at bounding box center [63, 92] width 60 height 10
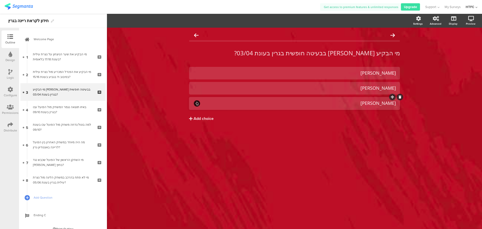
click at [393, 98] on icon at bounding box center [392, 96] width 3 height 3
drag, startPoint x: 224, startPoint y: 103, endPoint x: 238, endPoint y: 104, distance: 13.6
click at [238, 104] on div "[PERSON_NAME]" at bounding box center [298, 103] width 195 height 6
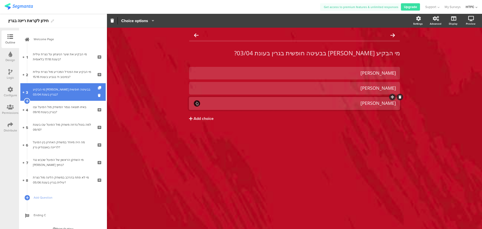
click at [57, 91] on div "מי הבקיע [PERSON_NAME] בבעיטה חופשית בגרין בעונת 03/04?" at bounding box center [63, 92] width 60 height 10
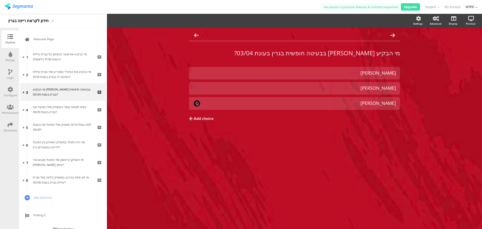
click at [17, 88] on div "Configure" at bounding box center [11, 92] width 18 height 18
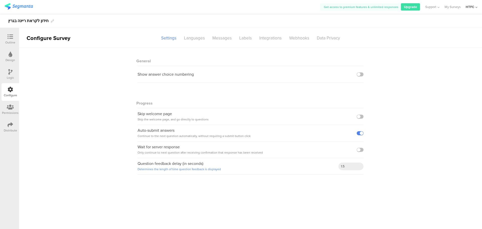
click at [7, 60] on div "Design" at bounding box center [11, 60] width 10 height 5
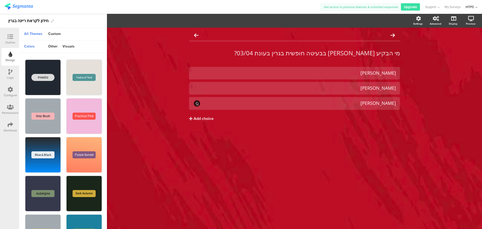
click at [10, 71] on icon at bounding box center [10, 72] width 4 height 6
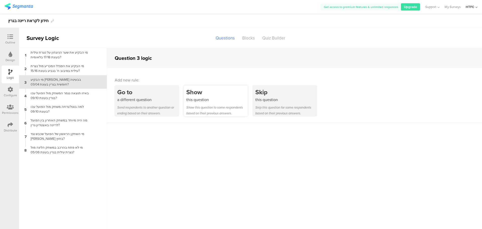
click at [218, 108] on div "Show this question to some respondents based on their previous answers." at bounding box center [216, 110] width 61 height 12
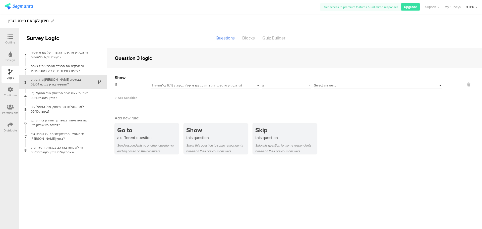
click at [335, 86] on span "Select answer..." at bounding box center [325, 85] width 22 height 5
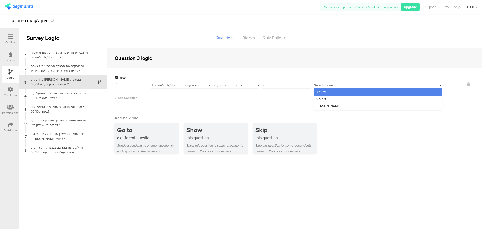
click at [336, 85] on span "Select answer..." at bounding box center [325, 85] width 22 height 5
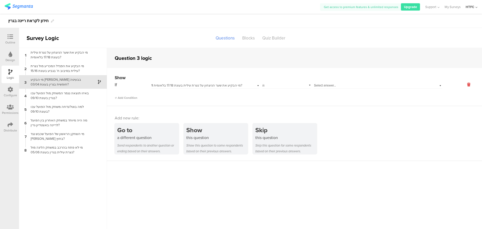
click at [468, 83] on icon at bounding box center [469, 85] width 12 height 6
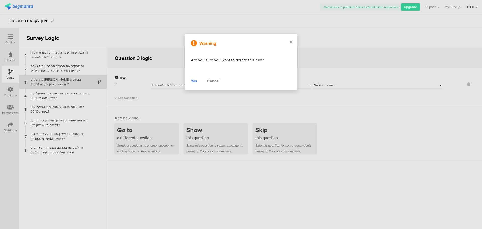
click at [193, 83] on div "Yes" at bounding box center [194, 81] width 6 height 6
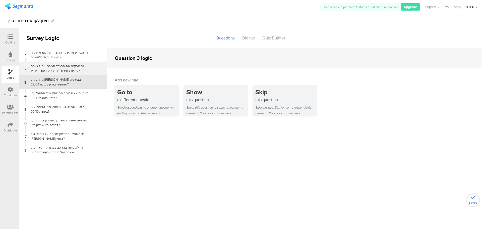
click at [58, 66] on div "מי הבקיע את הפנדל המכריע מול נצרת עילית בסיבוב ח' בגביע בעונת 15/16?" at bounding box center [59, 68] width 63 height 10
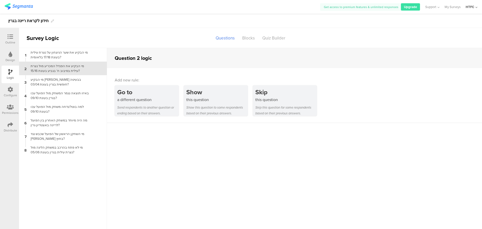
click at [7, 107] on icon at bounding box center [10, 107] width 7 height 6
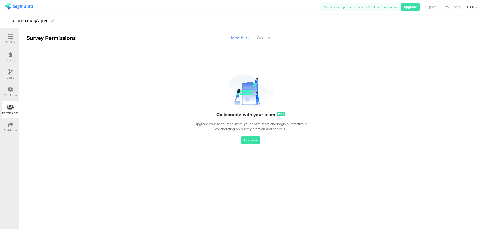
click at [16, 97] on div "Configure" at bounding box center [11, 92] width 18 height 18
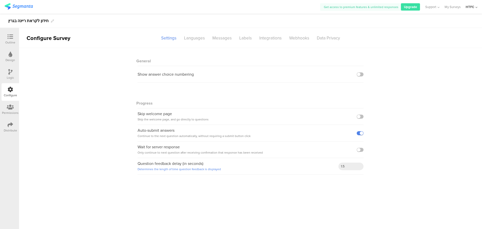
click at [11, 38] on icon at bounding box center [11, 37] width 6 height 6
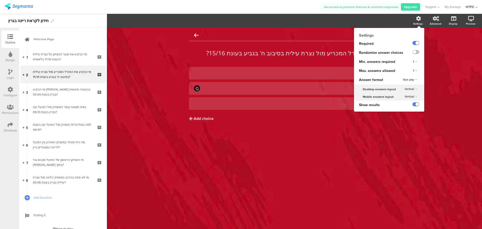
click at [417, 79] on div "Text only" at bounding box center [410, 80] width 18 height 6
click at [417, 79] on div "Text only" at bounding box center [415, 79] width 7 height 3
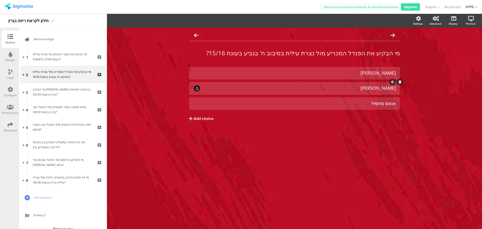
click at [195, 88] on div at bounding box center [197, 88] width 6 height 6
click at [136, 20] on span "Choice options" at bounding box center [134, 21] width 27 height 6
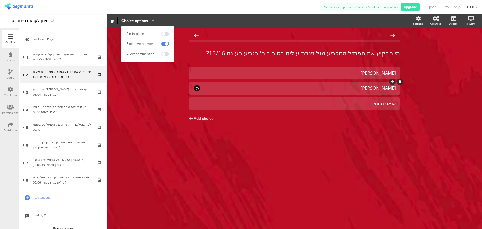
click at [166, 45] on span at bounding box center [165, 44] width 8 height 4
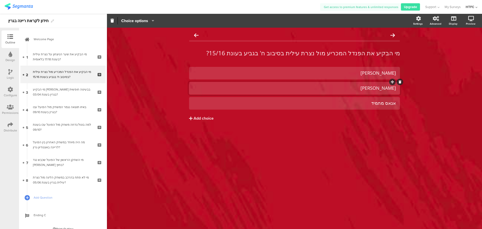
click at [11, 70] on icon at bounding box center [10, 72] width 4 height 6
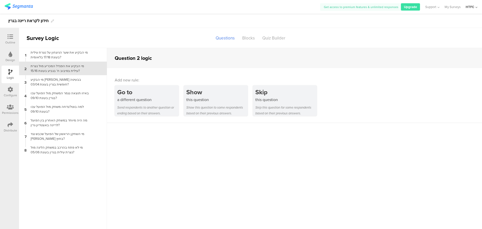
click at [134, 61] on div "Question 2 logic" at bounding box center [133, 58] width 37 height 8
click at [226, 39] on div "Questions" at bounding box center [225, 38] width 27 height 9
click at [74, 54] on div "מי הבקיע את שער הניצחון על נצרת עילית בעונת 17/18 בלאומית?" at bounding box center [59, 55] width 63 height 10
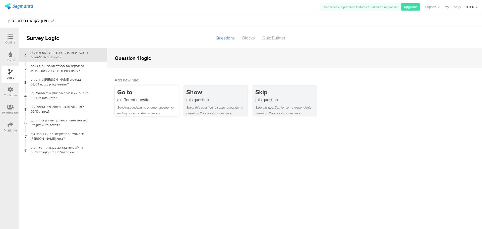
click at [135, 101] on div "a different question" at bounding box center [147, 100] width 61 height 6
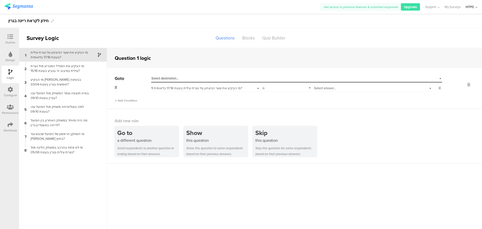
click at [347, 91] on div "Select answer..." at bounding box center [373, 88] width 118 height 8
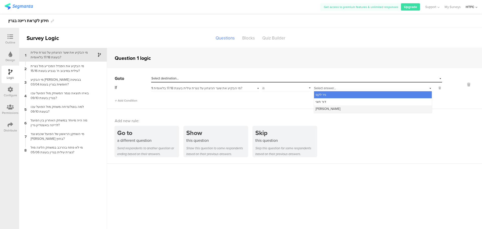
click at [321, 108] on span "אופיר טקיאר" at bounding box center [327, 108] width 25 height 5
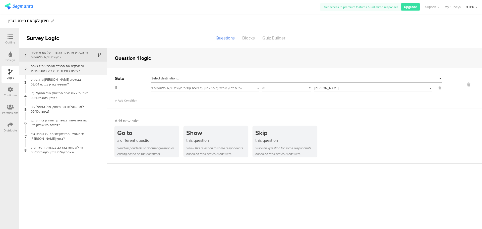
click at [76, 69] on div "מי הבקיע את הפנדל המכריע מול נצרת עילית בסיבוב ח' בגביע בעונת 15/16?" at bounding box center [59, 68] width 63 height 10
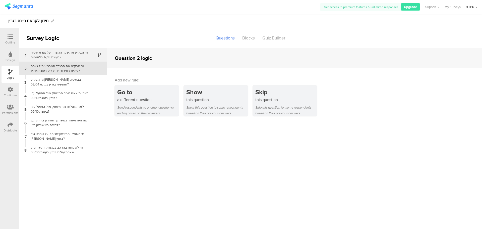
click at [65, 54] on div "מי הבקיע את שער הניצחון על נצרת עילית בעונת 17/18 בלאומית?" at bounding box center [59, 55] width 63 height 10
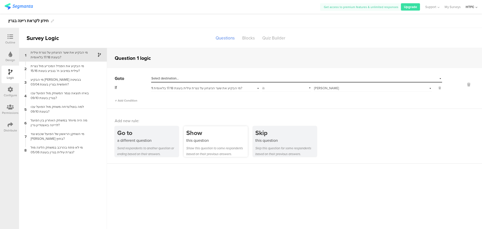
click at [197, 136] on div "Show" at bounding box center [216, 132] width 61 height 9
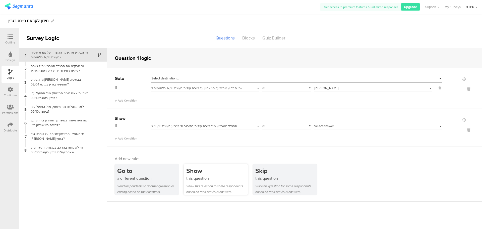
click at [201, 173] on div "Show" at bounding box center [216, 170] width 61 height 9
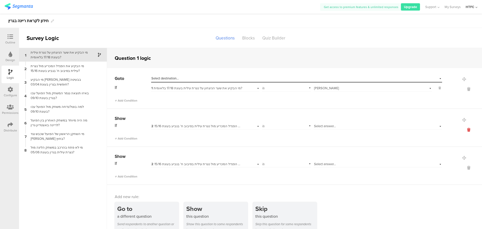
click at [464, 129] on icon at bounding box center [469, 130] width 12 height 6
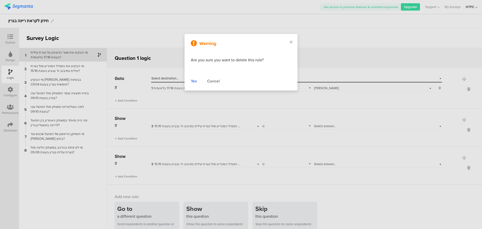
click at [193, 81] on div "Yes" at bounding box center [194, 81] width 6 height 6
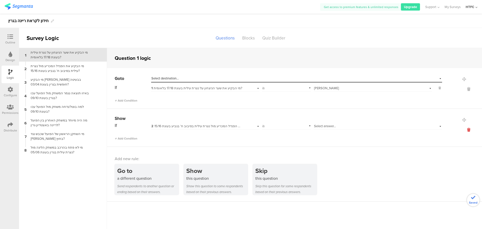
click at [469, 128] on icon at bounding box center [469, 130] width 12 height 6
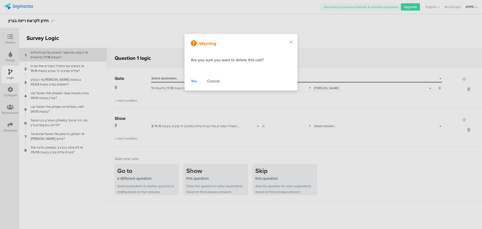
click at [196, 82] on div "Yes" at bounding box center [194, 81] width 6 height 6
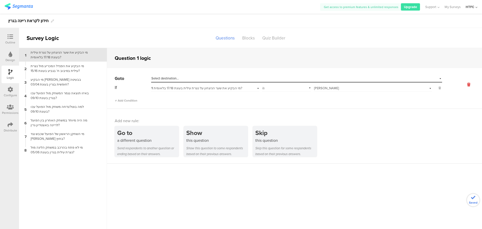
click at [465, 85] on icon at bounding box center [469, 85] width 12 height 6
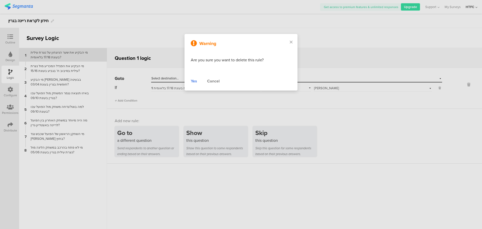
click at [188, 81] on div "Warning Are you sure you want to delete this rule? Yes Cancel" at bounding box center [240, 62] width 113 height 56
click at [191, 81] on div "Yes" at bounding box center [194, 81] width 6 height 6
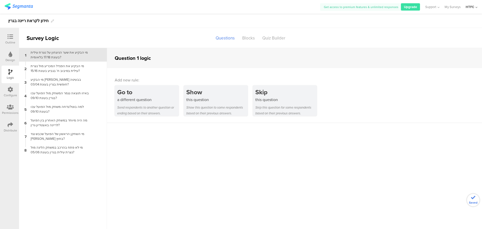
click at [10, 38] on icon at bounding box center [11, 37] width 6 height 6
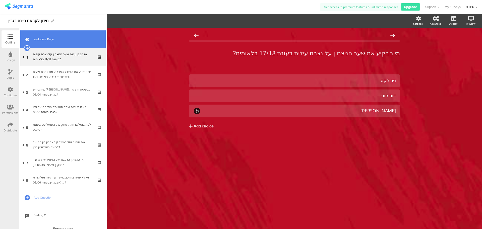
click at [47, 42] on link "Welcome Page" at bounding box center [62, 39] width 85 height 18
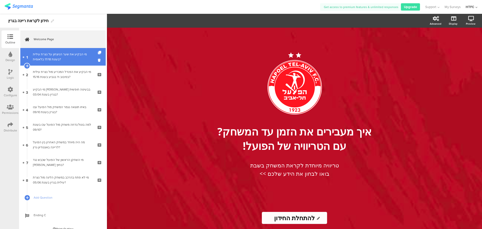
click at [61, 53] on div "מי הבקיע את שער הניצחון על נצרת עילית בעונת 17/18 בלאומית?" at bounding box center [63, 57] width 60 height 10
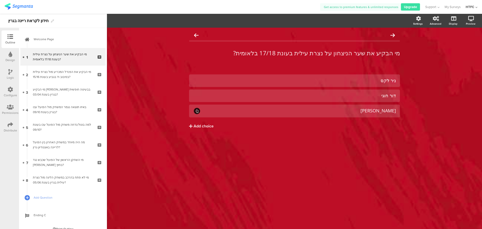
click at [11, 76] on div "Logic" at bounding box center [10, 77] width 7 height 5
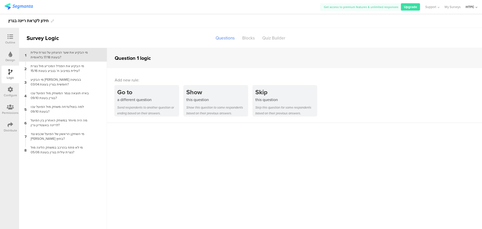
click at [275, 43] on sg-section-page-header "Survey Logic Questions Blocks Quiz Builder" at bounding box center [250, 38] width 463 height 20
click at [276, 40] on div "Quiz Builder" at bounding box center [273, 38] width 31 height 9
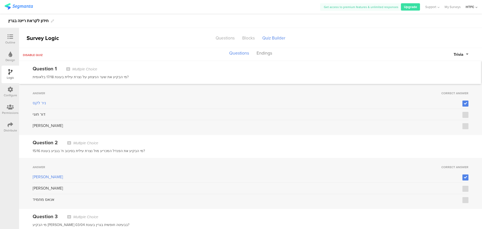
click at [36, 127] on div "אופיר טקיאר" at bounding box center [248, 125] width 430 height 6
click at [464, 126] on icon at bounding box center [465, 126] width 3 height 4
click at [0, 0] on input "checkbox" at bounding box center [0, 0] width 0 height 0
click at [462, 107] on div "ניר לקס" at bounding box center [251, 104] width 436 height 9
click at [462, 100] on label at bounding box center [465, 103] width 6 height 6
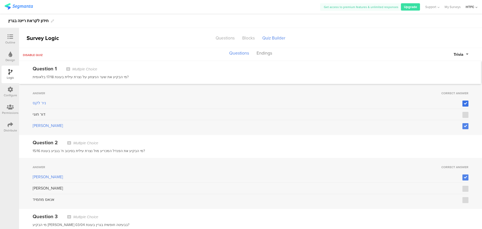
click at [0, 0] on input "checkbox" at bounding box center [0, 0] width 0 height 0
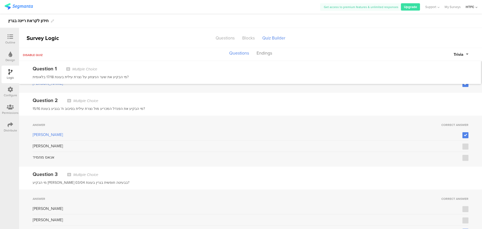
scroll to position [50, 0]
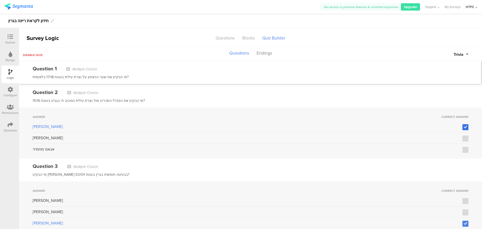
click at [464, 127] on icon at bounding box center [465, 127] width 3 height 4
click at [0, 0] on input "checkbox" at bounding box center [0, 0] width 0 height 0
click at [464, 139] on icon at bounding box center [465, 139] width 3 height 4
click at [0, 0] on input "checkbox" at bounding box center [0, 0] width 0 height 0
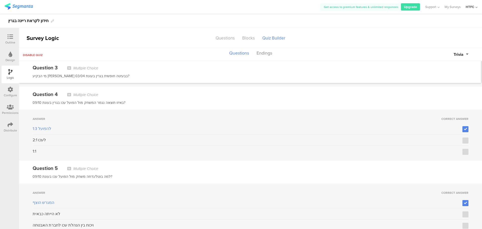
scroll to position [201, 0]
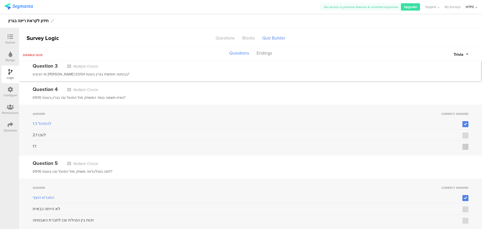
drag, startPoint x: 458, startPoint y: 145, endPoint x: 459, endPoint y: 140, distance: 5.8
click at [462, 145] on label at bounding box center [465, 147] width 6 height 6
click at [0, 0] on input "checkbox" at bounding box center [0, 0] width 0 height 0
click at [462, 121] on label at bounding box center [465, 124] width 6 height 6
click at [0, 0] on input "checkbox" at bounding box center [0, 0] width 0 height 0
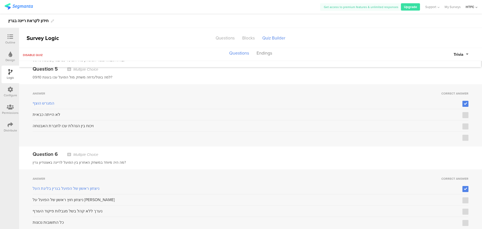
scroll to position [351, 0]
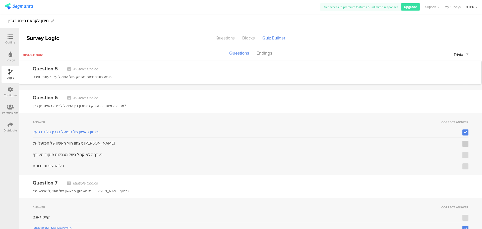
drag, startPoint x: 462, startPoint y: 164, endPoint x: 461, endPoint y: 141, distance: 23.3
click at [464, 164] on icon at bounding box center [465, 166] width 3 height 4
click at [0, 0] on input "checkbox" at bounding box center [0, 0] width 0 height 0
click at [462, 134] on div "ניצחון ראשון של הפועל בגרין בליגת העל" at bounding box center [251, 133] width 436 height 9
click at [464, 132] on icon at bounding box center [465, 132] width 3 height 4
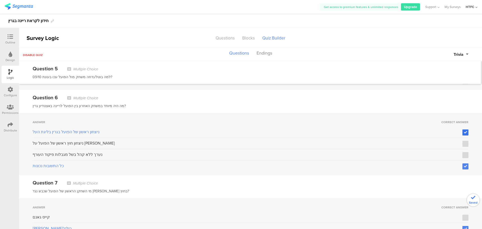
click at [0, 0] on input "checkbox" at bounding box center [0, 0] width 0 height 0
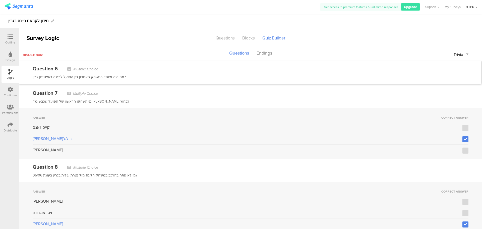
scroll to position [443, 0]
click at [464, 221] on icon at bounding box center [465, 222] width 3 height 4
click at [0, 0] on input "checkbox" at bounding box center [0, 0] width 0 height 0
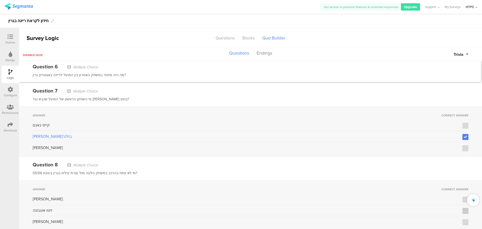
click at [464, 210] on icon at bounding box center [465, 211] width 3 height 4
click at [0, 0] on input "checkbox" at bounding box center [0, 0] width 0 height 0
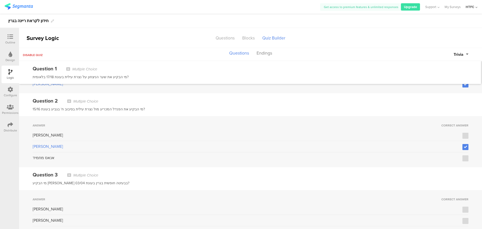
scroll to position [0, 0]
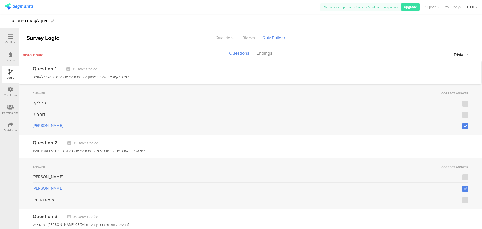
click at [12, 73] on icon at bounding box center [10, 72] width 4 height 6
click at [6, 38] on div at bounding box center [10, 37] width 10 height 6
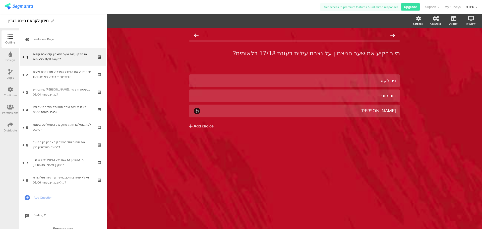
click at [8, 38] on icon at bounding box center [11, 37] width 6 height 6
click at [10, 23] on div "חידון לקראת ריינה בגרין" at bounding box center [28, 21] width 40 height 8
click at [21, 10] on link at bounding box center [19, 7] width 28 height 8
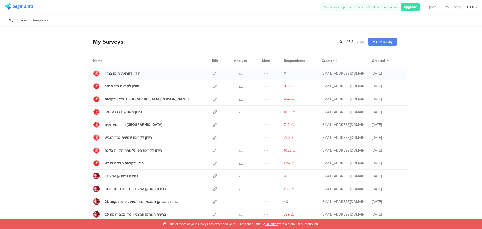
click at [266, 74] on div "Duplicate Export Delete" at bounding box center [265, 73] width 11 height 13
click at [265, 73] on icon at bounding box center [266, 74] width 4 height 4
click at [260, 87] on button "Duplicate" at bounding box center [256, 86] width 28 height 9
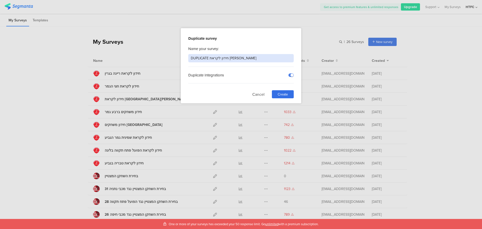
click at [252, 60] on input "DUPLICATE חידון לקראת ריינה בגרין" at bounding box center [240, 58] width 105 height 8
type input "חידון שירי שחקנים 25/26"
click at [285, 93] on span "Create" at bounding box center [283, 94] width 10 height 5
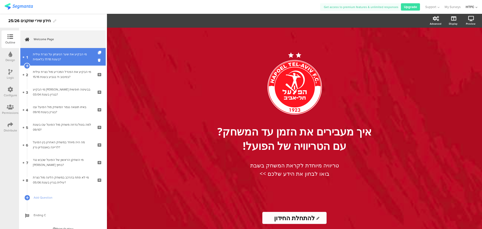
drag, startPoint x: 54, startPoint y: 58, endPoint x: 57, endPoint y: 58, distance: 3.5
click at [54, 58] on div "מי הבקיע את שער הניצחון על נצרת עילית בעונת 17/18 בלאומית?" at bounding box center [63, 57] width 60 height 10
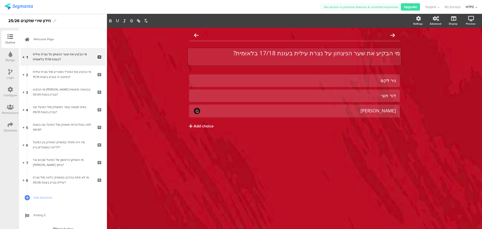
click at [355, 54] on div "מי הבקיע את שער הניצחון על נצרת עילית בעונת 17/18 בלאומית? מי הבקיע את שער הניצ…" at bounding box center [294, 57] width 213 height 18
click at [355, 54] on p "מי הבקיע את שער הניצחון על נצרת עילית בעונת 17/18 בלאומית?" at bounding box center [294, 53] width 211 height 8
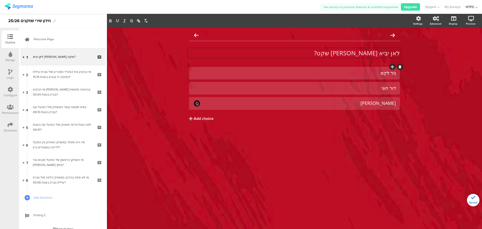
click at [330, 73] on div "ניר לקס" at bounding box center [294, 73] width 203 height 6
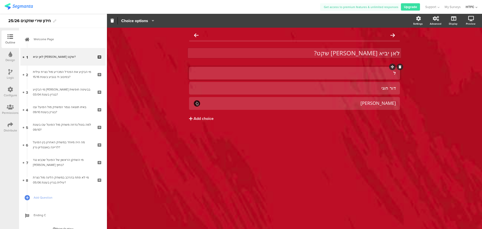
click at [369, 49] on div "לאן יביא צ'יקו שקט? לאן יביא צ'יקו שקט?" at bounding box center [294, 53] width 213 height 10
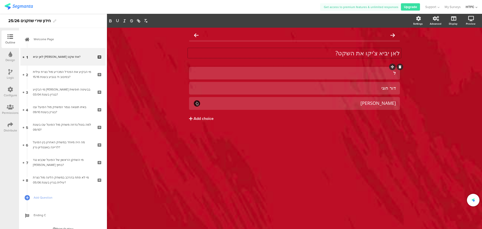
click at [362, 75] on div "ל" at bounding box center [294, 73] width 203 height 6
click at [337, 91] on div "דור חוגי" at bounding box center [294, 88] width 203 height 6
click at [345, 141] on div "להגנה לרחוב לבלומפילד Add choice" at bounding box center [294, 105] width 211 height 76
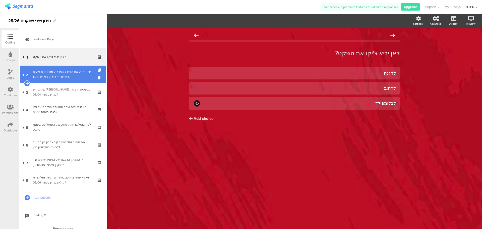
click at [64, 75] on div "מי הבקיע את הפנדל המכריע מול נצרת עילית בסיבוב ח' בגביע בעונת 15/16?" at bounding box center [63, 74] width 60 height 10
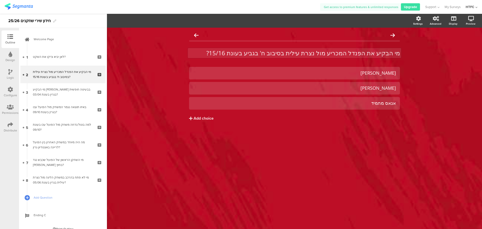
click at [352, 52] on div "מי הבקיע את הפנדל המכריע מול נצרת עילית בסיבוב ח' בגביע בעונת 15/16? מי הבקיע א…" at bounding box center [294, 53] width 213 height 10
click at [352, 52] on p "מי הבקיע את הפנדל המכריע מול נצרת עילית בסיבוב ח' בגביע בעונת 15/16?" at bounding box center [294, 53] width 211 height 8
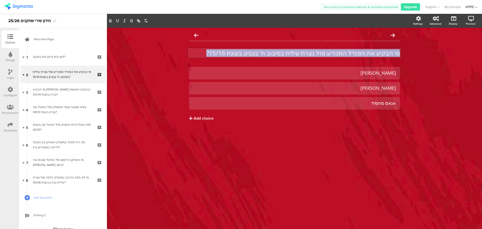
click at [352, 52] on p "מי הבקיע את הפנדל המכריע מול נצרת עילית בסיבוב ח' בגביע בעונת 15/16?" at bounding box center [294, 53] width 211 height 8
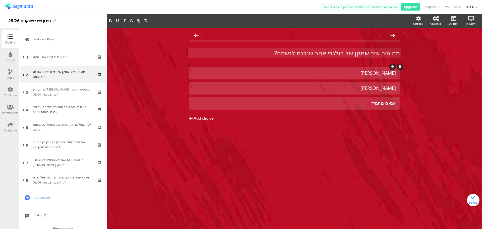
click at [323, 75] on div "איאד אבו עביד" at bounding box center [294, 73] width 203 height 6
click at [359, 70] on div "איאד אבו עביד" at bounding box center [294, 73] width 203 height 8
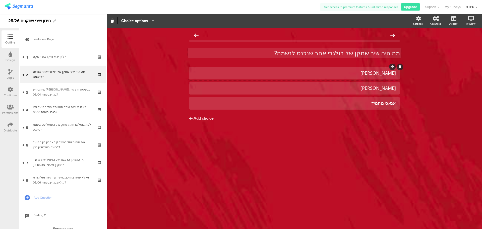
click at [357, 71] on div "איאד אבו עביד" at bounding box center [294, 73] width 203 height 6
click at [361, 90] on div "[PERSON_NAME]" at bounding box center [294, 88] width 203 height 6
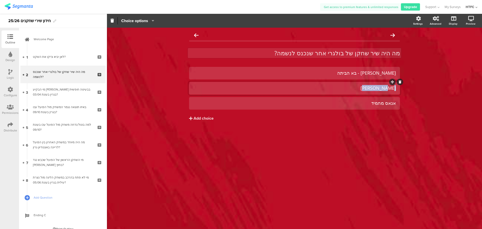
click at [361, 90] on div "[PERSON_NAME]" at bounding box center [294, 88] width 203 height 6
click at [349, 106] on div "אנאס מחמיד" at bounding box center [294, 103] width 203 height 6
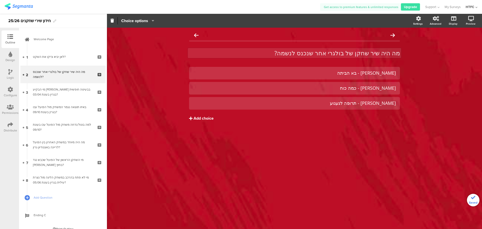
click at [292, 120] on button "Add choice" at bounding box center [294, 118] width 211 height 13
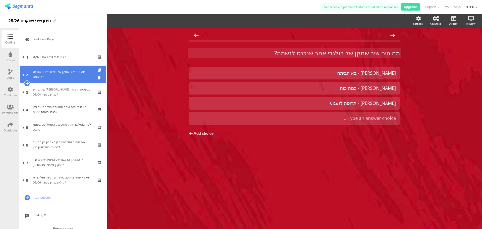
click at [72, 72] on div "מה היה שיר שחקן של בולגרי אחר שנכנס לנשמה?" at bounding box center [63, 74] width 60 height 10
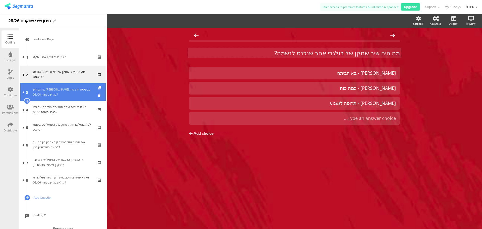
click at [66, 86] on link "3 מי הבקיע גול בבעיטה חופשית בגרין בעונת 03/04?" at bounding box center [62, 92] width 85 height 18
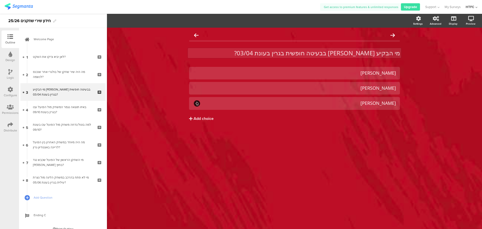
click at [350, 54] on p "מי הבקיע גול בבעיטה חופשית בגרין בעונת 03/04?" at bounding box center [294, 53] width 211 height 8
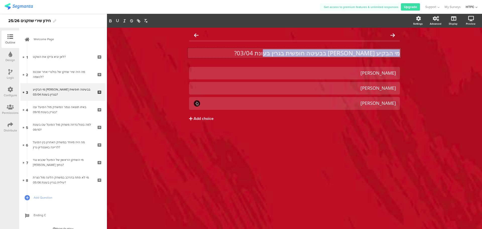
click at [350, 54] on p "מי הבקיע גול בבעיטה חופשית בגרין בעונת 03/04?" at bounding box center [294, 53] width 211 height 8
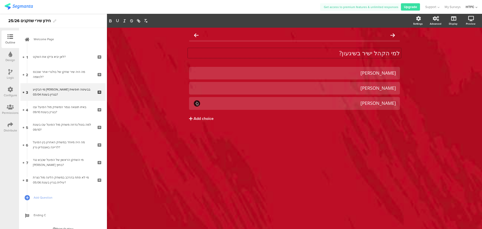
click at [340, 65] on div "מי הבקיע גול בבעיטה חופשית בגרין בעונת 03/04? מי הבקיע גול בבעיטה חופשית בגרין …" at bounding box center [294, 86] width 211 height 112
click at [340, 72] on div "יגאל אנטבי" at bounding box center [294, 73] width 203 height 6
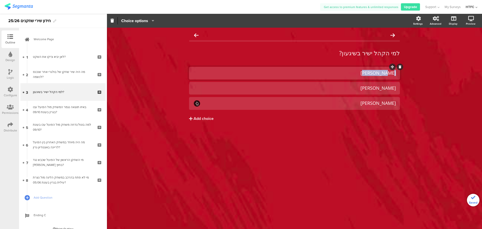
click at [340, 72] on div "יגאל אנטבי" at bounding box center [294, 73] width 203 height 6
click at [355, 185] on div "למי הקהל ישיר בשיגעון? למי הקהל ישיר בשיגעון? רועי אלקוקין" at bounding box center [294, 128] width 375 height 201
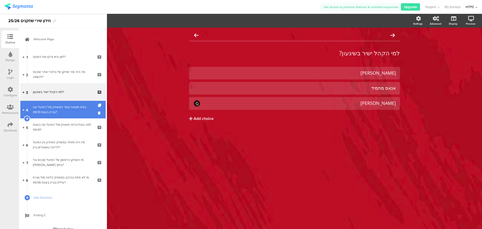
click at [62, 112] on div "באיזו תוצאה נגמר המשחק מול הפועל עכו בגרין בעונת 09/10?" at bounding box center [63, 109] width 60 height 10
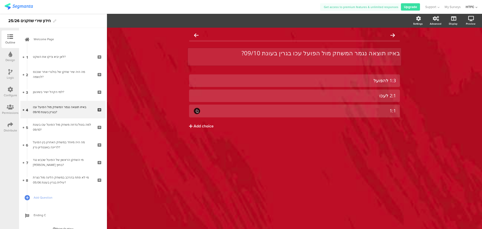
click at [340, 57] on div "באיזו תוצאה נגמר המשחק מול הפועל עכו בגרין בעונת 09/10? באיזו תוצאה נגמר המשחק …" at bounding box center [294, 57] width 213 height 18
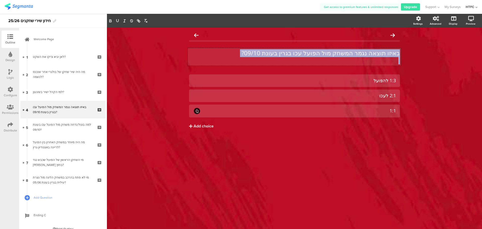
click at [340, 57] on p "באיזו תוצאה נגמר המשחק מול הפועל עכו בגרין בעונת 09/10?" at bounding box center [294, 53] width 211 height 8
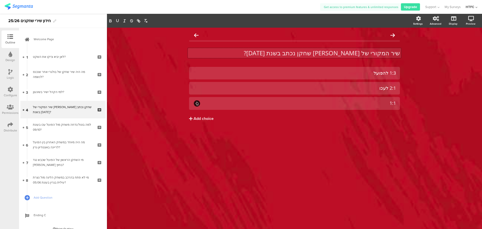
click at [314, 51] on p "שיר המקורי של איזה שיר שחקן נכתב בשנת 2006?" at bounding box center [294, 53] width 211 height 8
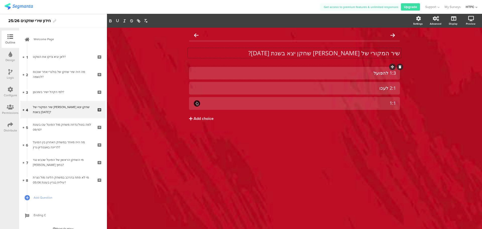
click at [363, 72] on div "1:3 להפועל" at bounding box center [294, 73] width 203 height 6
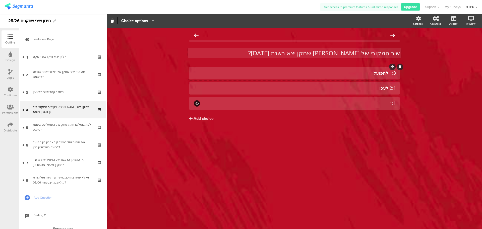
click at [397, 54] on div "שיר המקורי של איזה שיר שחקן יצא בשנת 2006? שיר המקורי של איזה שיר שחקן יצא בשנת…" at bounding box center [294, 53] width 213 height 10
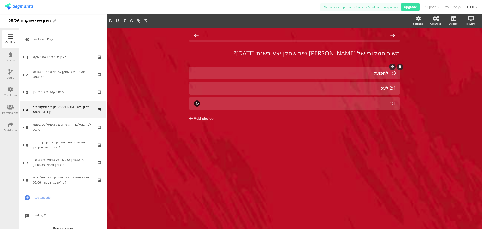
click at [349, 74] on div "1:3 להפועל" at bounding box center [294, 73] width 203 height 6
click at [343, 103] on div "1:1" at bounding box center [298, 103] width 195 height 6
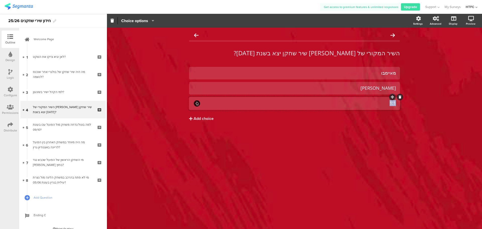
click at [343, 103] on div "1:1" at bounding box center [298, 103] width 195 height 6
click at [332, 104] on div "1:1" at bounding box center [298, 103] width 195 height 6
click at [354, 144] on div "השיר המקורי של איזה שיר שחקן יצא בשנת 2006? השיר המקורי של איזה שיר שחקן יצא בש…" at bounding box center [294, 86] width 221 height 117
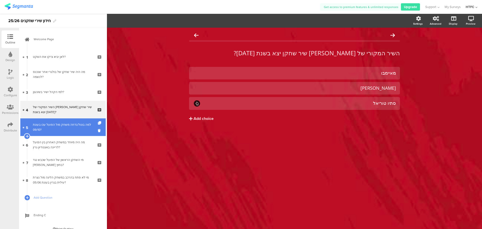
click at [65, 121] on link "5 למה בוטל/נדחה משחק מול הפועל עכו בעונת 09/10?" at bounding box center [62, 127] width 85 height 18
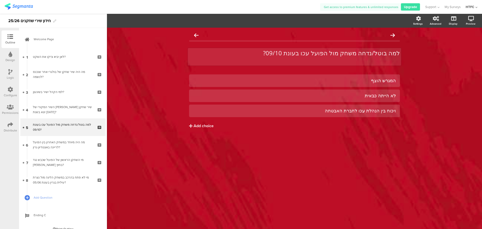
click at [336, 57] on p at bounding box center [294, 61] width 211 height 8
click at [335, 58] on p at bounding box center [294, 61] width 211 height 8
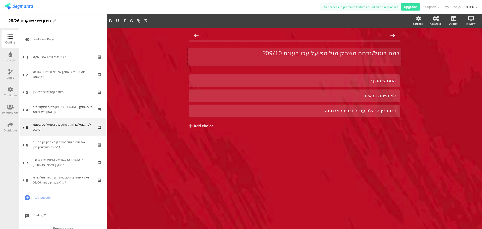
click at [335, 54] on p "למה בוטל/נדחה משחק מול הפועל עכו בעונת 09/10?" at bounding box center [294, 53] width 211 height 8
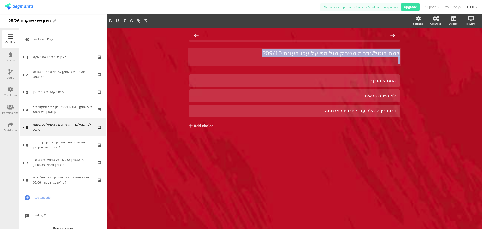
click at [335, 54] on p "למה בוטל/נדחה משחק מול הפועל עכו בעונת 09/10?" at bounding box center [294, 53] width 211 height 8
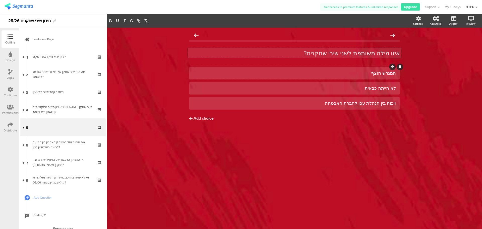
click at [323, 77] on div at bounding box center [294, 73] width 211 height 13
click at [325, 75] on div "המגרש הוצף" at bounding box center [294, 73] width 203 height 6
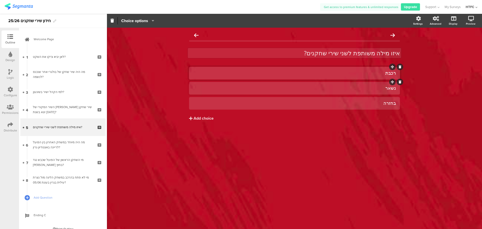
click at [347, 84] on div "נשאר" at bounding box center [294, 88] width 203 height 8
click at [348, 68] on div at bounding box center [294, 73] width 211 height 13
click at [350, 74] on div "רכבת" at bounding box center [294, 73] width 203 height 6
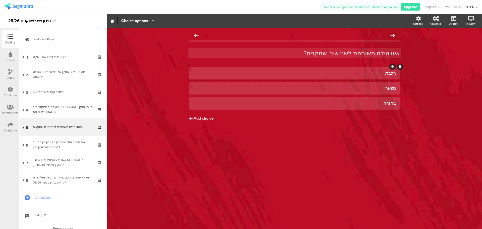
click at [350, 74] on div "רכבת" at bounding box center [294, 73] width 203 height 6
click at [352, 100] on div "בחזרה" at bounding box center [294, 103] width 203 height 6
click at [354, 92] on div "נשאר" at bounding box center [294, 88] width 203 height 8
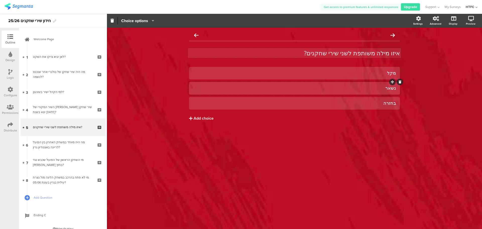
click at [354, 92] on div "נשאר" at bounding box center [294, 88] width 203 height 8
click at [354, 90] on div "נשאר" at bounding box center [294, 88] width 203 height 6
click at [351, 100] on div "בחזרה" at bounding box center [294, 103] width 203 height 8
click at [265, 153] on div "איזו מילה משותפת לשני שירי שחקנים? איזו מילה משותפת לשני שירי שחקנים? מקל" at bounding box center [294, 128] width 375 height 201
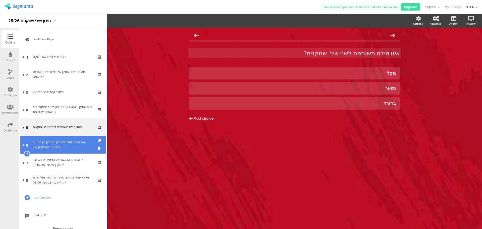
drag, startPoint x: 84, startPoint y: 146, endPoint x: 87, endPoint y: 142, distance: 5.0
click at [84, 146] on div "מה היה מיוחד במשחק האחרון בין הפועל לריינה באצטדיון גרין?" at bounding box center [63, 145] width 60 height 10
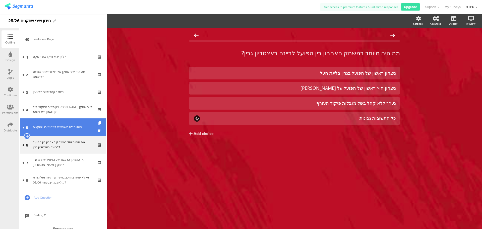
click at [57, 128] on div "איזו מילה משותפת לשני שירי שחקנים?" at bounding box center [63, 126] width 60 height 5
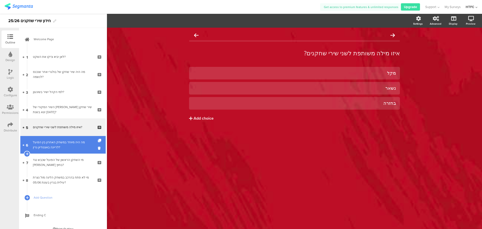
click at [60, 142] on div "מה היה מיוחד במשחק האחרון בין הפועל לריינה באצטדיון גרין?" at bounding box center [63, 145] width 60 height 10
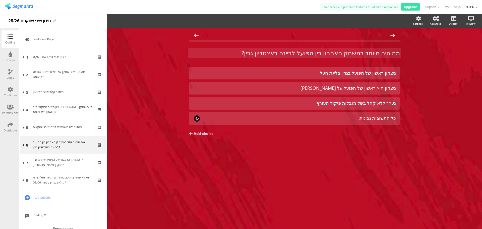
click at [266, 52] on p "מה היה מיוחד במשחק האחרון בין הפועל לריינה באצטדיון גרין?" at bounding box center [294, 53] width 211 height 8
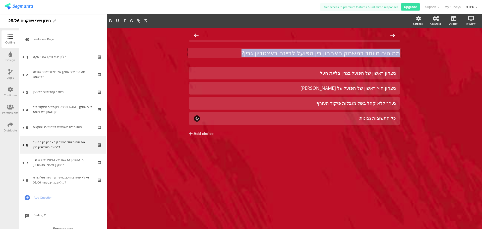
click at [266, 52] on p "מה היה מיוחד במשחק האחרון בין הפועל לריינה באצטדיון גרין?" at bounding box center [294, 53] width 211 height 8
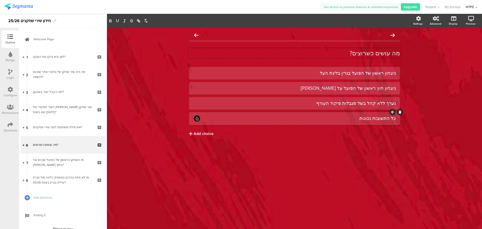
click at [400, 112] on icon at bounding box center [400, 111] width 3 height 3
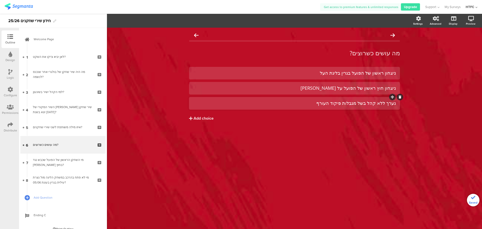
click at [344, 105] on div "נערך ללא קהל בשל מגבלות פיקוד העורף" at bounding box center [294, 103] width 203 height 6
click at [350, 89] on div "ניצחון חוץ ראשון של הפועל על ריינה" at bounding box center [294, 88] width 203 height 6
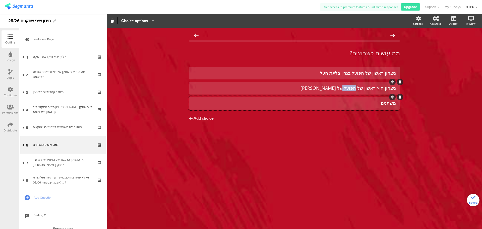
click at [350, 89] on div "ניצחון חוץ ראשון של הפועל על ריינה" at bounding box center [294, 88] width 203 height 6
click at [364, 75] on div "ניצחון ראשון של הפועל בגרין בליגת העל" at bounding box center [294, 73] width 203 height 6
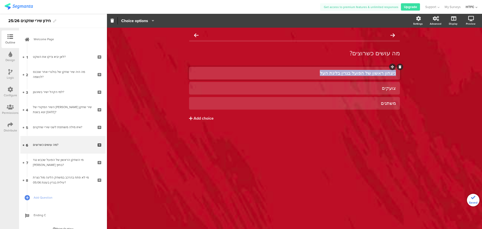
click at [364, 75] on div "ניצחון ראשון של הפועל בגרין בליגת העל" at bounding box center [294, 73] width 203 height 6
click at [272, 154] on div "מה עושים כשרוצים? מה עושים כשרוצים? את הכל נותנים" at bounding box center [294, 128] width 375 height 201
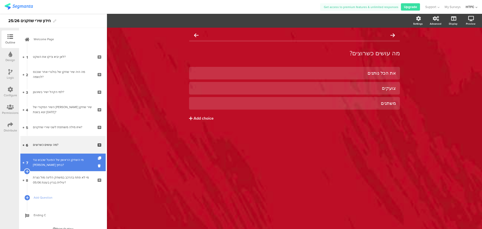
click at [42, 169] on link "7 מי השחקן הראשון של הפועל שכבש נגד בני ריינה בחוץ?" at bounding box center [62, 162] width 85 height 18
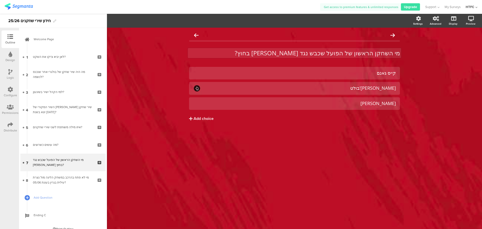
click at [301, 50] on p "מי השחקן הראשון של הפועל שכבש נגד בני ריינה בחוץ?" at bounding box center [294, 53] width 211 height 8
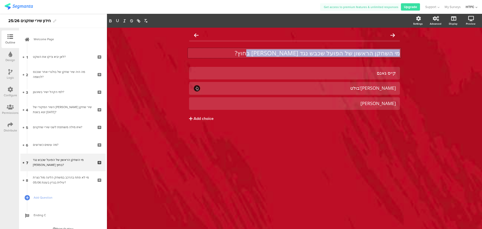
click at [301, 50] on p "מי השחקן הראשון של הפועל שכבש נגד בני ריינה בחוץ?" at bounding box center [294, 53] width 211 height 8
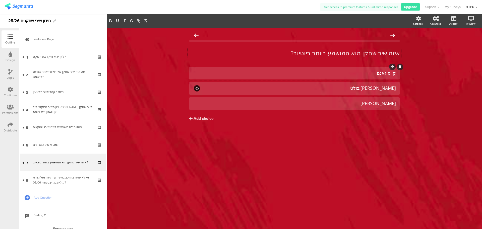
click at [311, 73] on div "קייס גאנם" at bounding box center [294, 73] width 203 height 6
click at [343, 102] on div "שגיא גניס" at bounding box center [294, 103] width 203 height 6
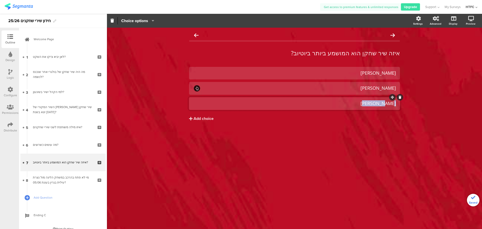
click at [343, 102] on div "שגיא גניס" at bounding box center [294, 103] width 203 height 6
click at [322, 153] on div "איזה שיר שחקן הוא המושמע ביותר ביוטיוב? איזה שיר שחקן הוא המושמע ביותר ביוטיוב?…" at bounding box center [294, 128] width 375 height 201
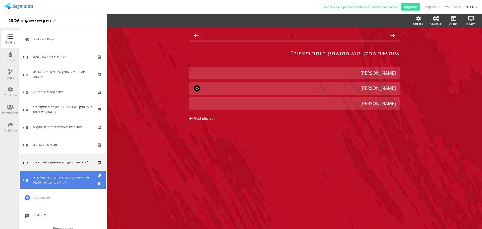
click at [46, 181] on div "מי לא פתח בהרכב במשחק הליגה מול נצרת עילית בגרין בעונת 05/06?" at bounding box center [63, 180] width 60 height 10
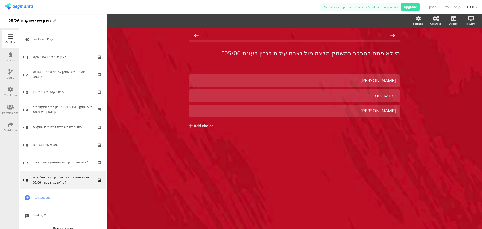
click at [330, 47] on div "מי לא פתח בהרכב במשחק הליגה מול נצרת עילית בגרין בעונת 05/06? מי לא פתח בהרכב ב…" at bounding box center [294, 56] width 211 height 25
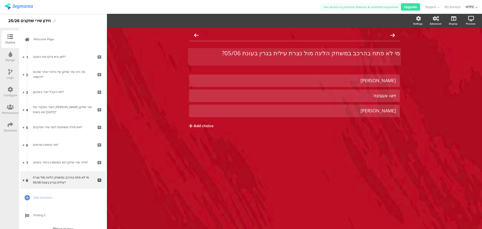
click at [326, 54] on p "מי לא פתח בהרכב במשחק הליגה מול נצרת עילית בגרין בעונת 05/06?" at bounding box center [294, 53] width 211 height 8
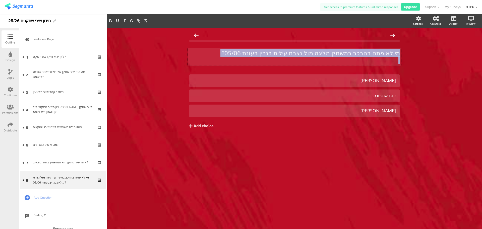
click at [326, 54] on p "מי לא פתח בהרכב במשחק הליגה מול נצרת עילית בגרין בעונת 05/06?" at bounding box center [294, 53] width 211 height 8
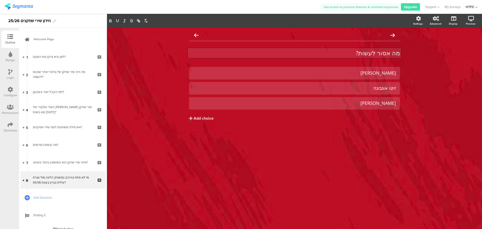
click at [326, 54] on p "מה אסור לעשות?" at bounding box center [294, 53] width 211 height 8
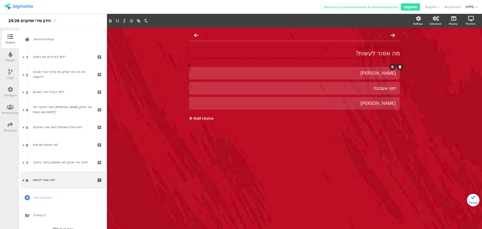
click at [347, 79] on div at bounding box center [294, 73] width 211 height 13
click at [353, 74] on div "טל חן" at bounding box center [294, 73] width 203 height 6
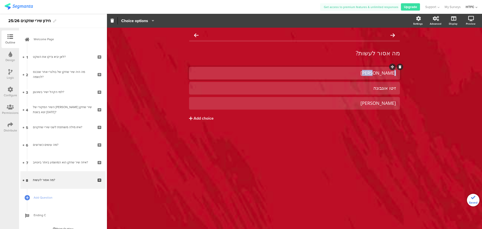
click at [353, 74] on div "טל חן" at bounding box center [294, 73] width 203 height 6
click at [311, 126] on div "לאחר לוותר לבטל Add choice" at bounding box center [294, 104] width 211 height 75
click at [366, 71] on div "לאחר" at bounding box center [294, 73] width 203 height 6
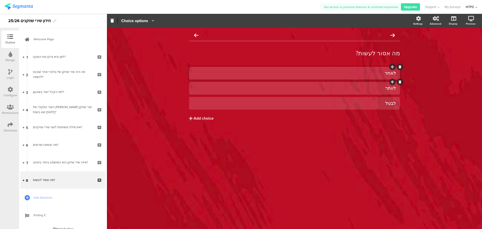
click at [351, 90] on div "לוותר" at bounding box center [294, 88] width 203 height 6
click at [363, 74] on div "לאחר" at bounding box center [294, 73] width 203 height 6
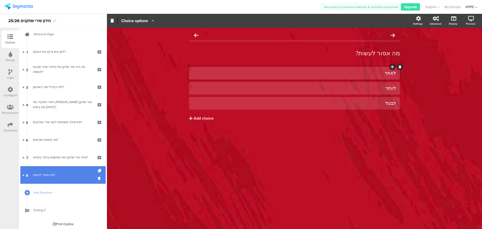
scroll to position [6, 0]
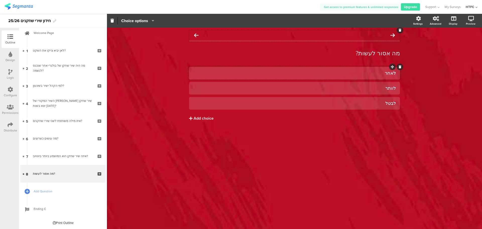
click at [355, 36] on div at bounding box center [294, 35] width 211 height 10
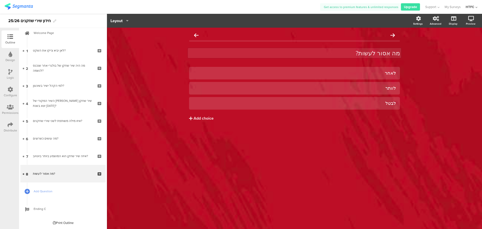
click at [353, 51] on p "מה אסור לעשות?" at bounding box center [294, 53] width 211 height 8
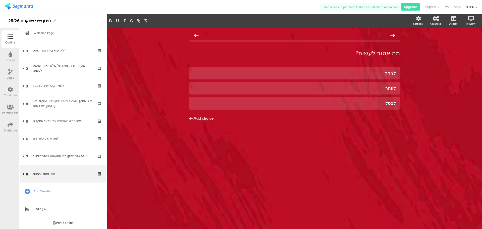
click at [63, 194] on link "Add Question" at bounding box center [62, 191] width 85 height 18
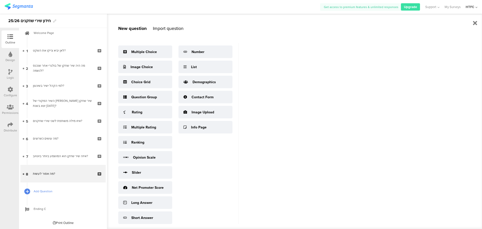
click at [26, 192] on icon at bounding box center [27, 191] width 3 height 4
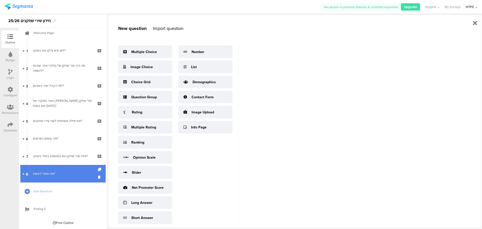
click at [65, 174] on div "מה אסור לעשות?" at bounding box center [63, 173] width 60 height 5
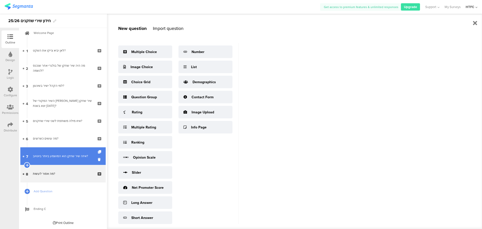
click at [67, 159] on link "7 איזה שיר שחקן הוא המושמע ביותר ביוטיוב?" at bounding box center [62, 156] width 85 height 18
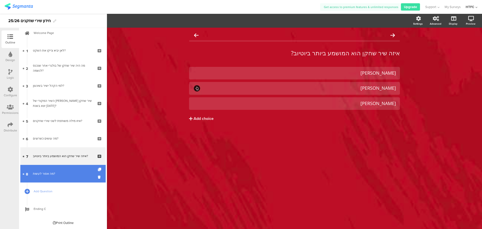
click at [65, 176] on link "8 מה אסור לעשות?" at bounding box center [62, 174] width 85 height 18
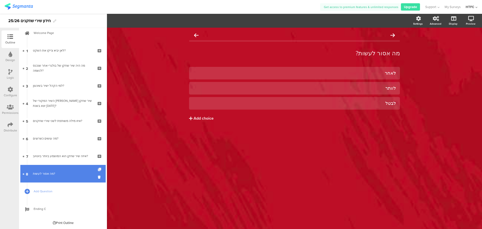
click at [98, 168] on icon at bounding box center [100, 169] width 4 height 3
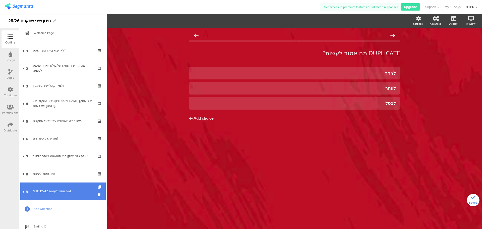
click at [64, 189] on div "DUPLICATE מה אסור לעשות?" at bounding box center [63, 190] width 60 height 5
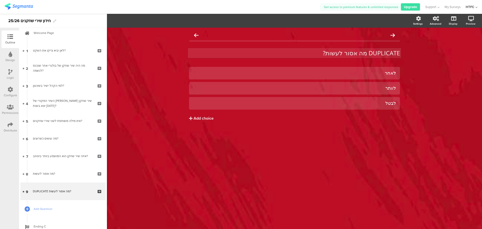
drag, startPoint x: 317, startPoint y: 61, endPoint x: 319, endPoint y: 56, distance: 4.6
click at [317, 61] on div "DUPLICATE מה אסור לעשות? DUPLICATE מה אסור לעשות?" at bounding box center [294, 53] width 211 height 18
click at [321, 52] on p "DUPLICATE מה אסור לעשות?" at bounding box center [294, 53] width 211 height 8
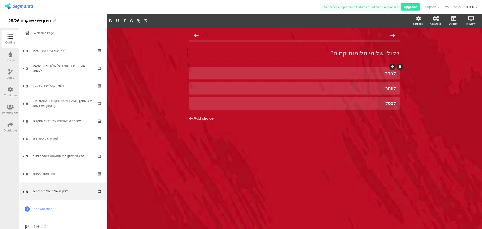
click at [373, 74] on div "לאחר" at bounding box center [294, 73] width 203 height 6
click at [331, 102] on div "[PERSON_NAME]" at bounding box center [294, 103] width 203 height 6
click at [278, 163] on div "לקולו של מי חלומות קמים? לקולו של מי חלומות קמים? רועי אלקוקין" at bounding box center [294, 128] width 375 height 201
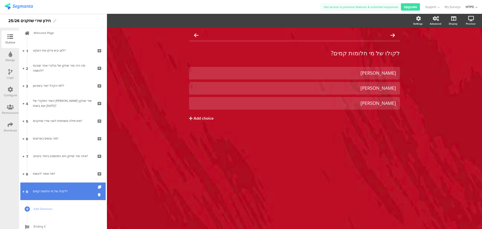
scroll to position [24, 0]
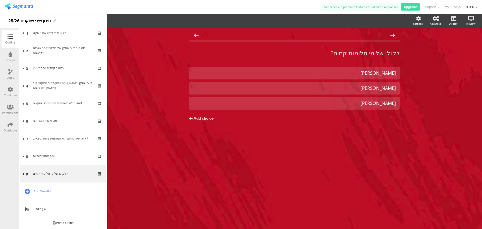
click at [30, 191] on link "Add Question" at bounding box center [62, 191] width 85 height 18
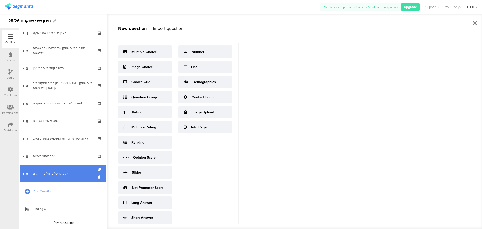
click at [71, 176] on link "9 לקולו של מי חלומות קמים?" at bounding box center [62, 174] width 85 height 18
click at [68, 172] on div "לקולו של מי חלומות קמים?" at bounding box center [63, 173] width 60 height 5
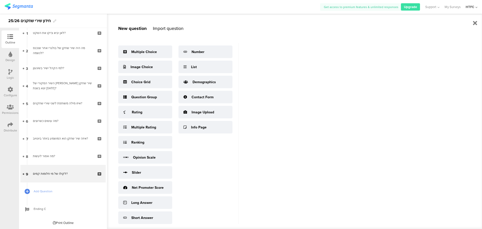
click at [20, 174] on div "Welcome Page 1 לאן יביא צ'יקו את השקט? 2 מה היה שיר שחקן של בולגרי אחר שנכנס לנ…" at bounding box center [63, 128] width 88 height 201
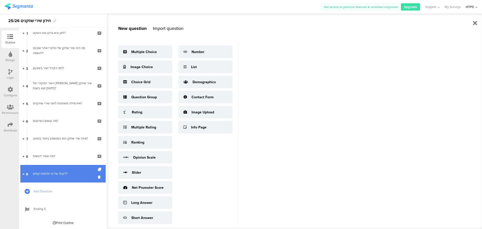
click at [47, 174] on div "לקולו של מי חלומות קמים?" at bounding box center [63, 173] width 60 height 5
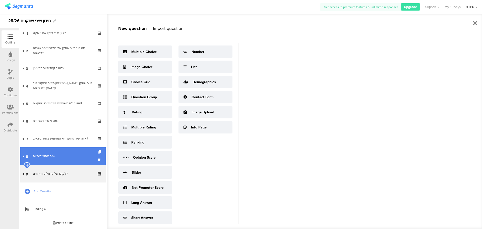
click at [55, 152] on link "8 מה אסור לעשות?" at bounding box center [62, 156] width 85 height 18
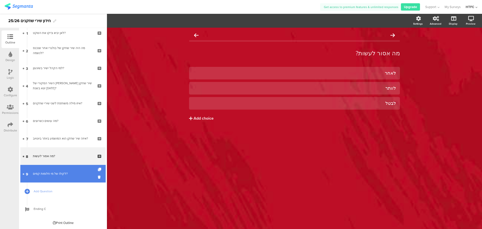
click at [58, 172] on div "לקולו של מי חלומות קמים?" at bounding box center [63, 173] width 60 height 5
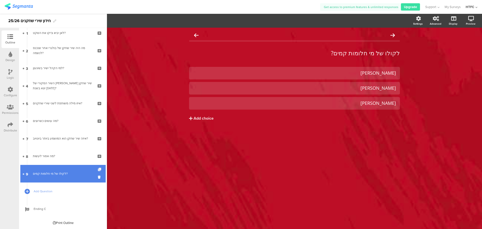
click at [98, 169] on icon at bounding box center [100, 169] width 4 height 3
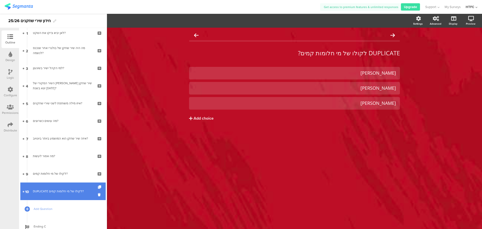
click at [71, 185] on link "10 DUPLICATE לקולו של מי חלומות קמים?" at bounding box center [62, 191] width 85 height 18
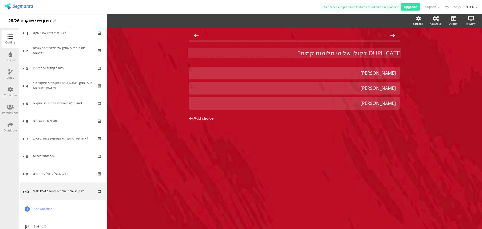
click at [358, 52] on div "DUPLICATE לקולו של מי חלומות קמים? DUPLICATE לקולו של מי חלומות קמים?" at bounding box center [294, 53] width 213 height 10
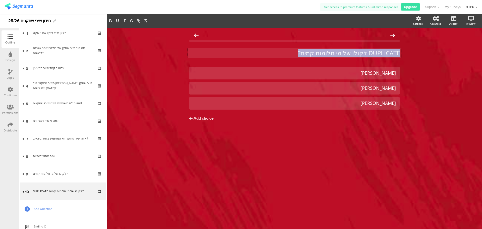
click at [358, 52] on p "DUPLICATE לקולו של מי חלומות קמים?" at bounding box center [294, 53] width 211 height 8
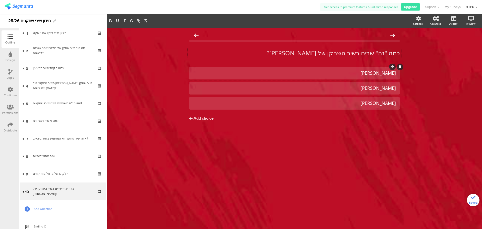
click at [359, 75] on div "[PERSON_NAME]" at bounding box center [294, 73] width 203 height 6
click at [358, 75] on div "[PERSON_NAME]" at bounding box center [294, 73] width 203 height 6
click at [355, 85] on div "[PERSON_NAME]" at bounding box center [294, 88] width 203 height 6
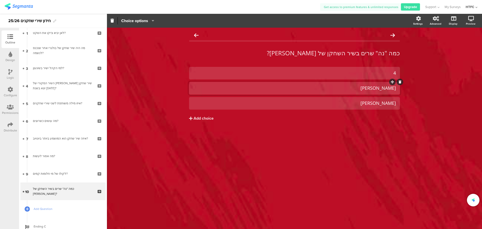
click at [355, 85] on div "[PERSON_NAME]" at bounding box center [294, 88] width 203 height 6
click at [351, 99] on div "[PERSON_NAME]" at bounding box center [294, 103] width 203 height 8
click at [349, 103] on div "[PERSON_NAME]" at bounding box center [294, 103] width 203 height 6
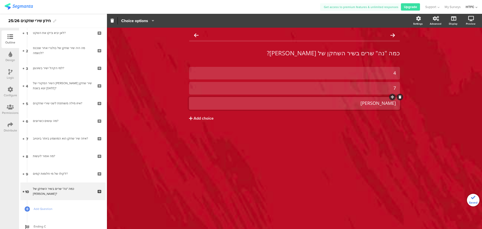
click at [349, 103] on div "[PERSON_NAME]" at bounding box center [294, 103] width 203 height 6
click at [359, 141] on div "4 7 5 Add choice" at bounding box center [294, 104] width 211 height 75
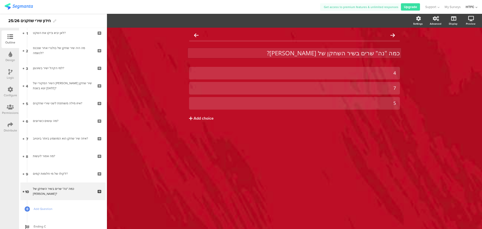
click at [377, 54] on div "כמה "נה" שרים בשיר השחקן של מאיימבו? כמה "נה" שרים בשיר השחקן של מאיימבו?" at bounding box center [294, 53] width 213 height 10
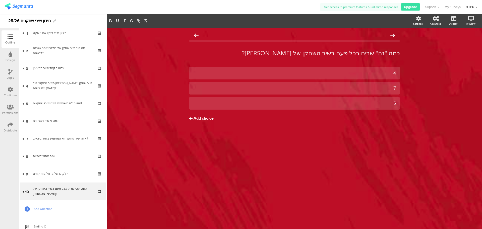
click at [364, 121] on button "Add choice" at bounding box center [294, 118] width 211 height 13
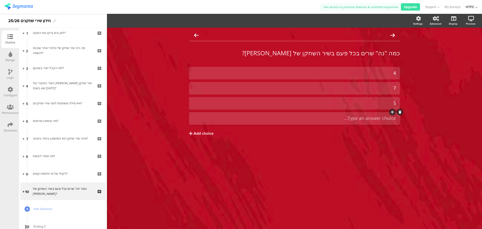
click at [397, 111] on div at bounding box center [400, 112] width 7 height 7
click at [399, 111] on icon at bounding box center [400, 111] width 3 height 3
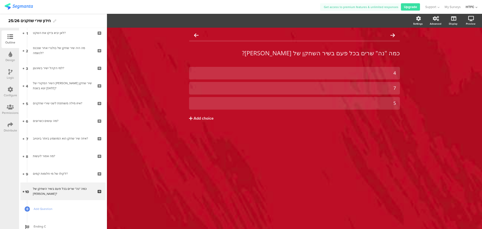
click at [30, 9] on img at bounding box center [19, 6] width 28 height 6
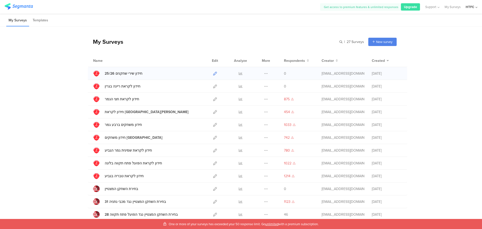
click at [213, 74] on icon at bounding box center [215, 74] width 4 height 4
click at [214, 74] on icon at bounding box center [215, 74] width 4 height 4
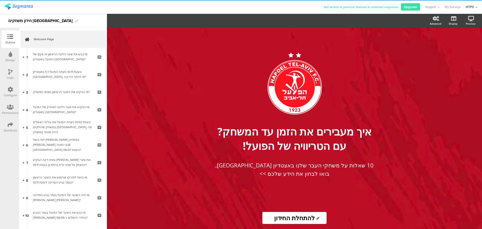
click at [5, 72] on div "Logic" at bounding box center [11, 74] width 18 height 18
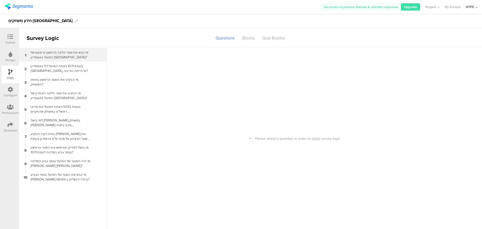
click at [59, 57] on div "מי כבש את שער הליגה הראשון אי פעם של הפועל באצטדיון רמת גן?" at bounding box center [59, 55] width 63 height 10
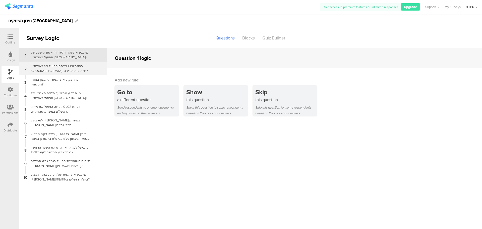
click at [59, 71] on div "בעונת 10/11 ניצחה הפועל 5:1 באצטדיון רמת גן, מי הייתה היריבה?" at bounding box center [59, 68] width 63 height 10
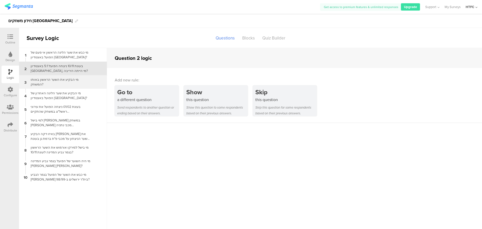
click at [59, 83] on div "מי הבקיע את השער הראשון באותו המשחק?" at bounding box center [59, 82] width 63 height 10
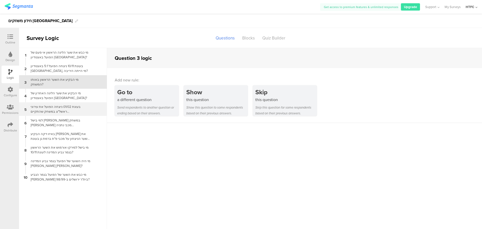
click at [62, 102] on div "5 בעונת 01/02 ניצחה הפועל את עירוני ראשל"צ במשחק שהתקיים באצטדיון רמת גן, מה הי…" at bounding box center [63, 109] width 88 height 14
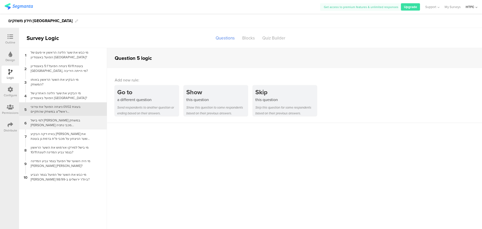
click at [63, 126] on div "למי בישל סלים טועמה במשחק מול מכבי נתניה ברמת גן בעונת 06/07?" at bounding box center [59, 123] width 63 height 10
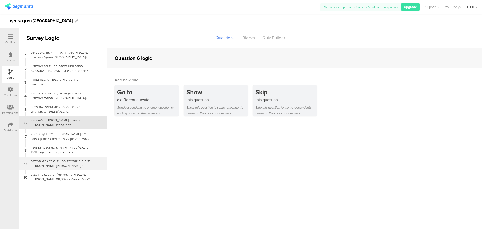
click at [69, 162] on div "מי היה השוער של הפועל בגמר גביע המדינה מול אשקלון?" at bounding box center [59, 163] width 63 height 10
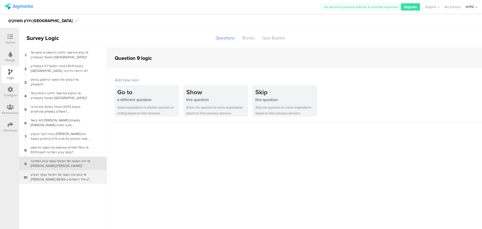
click at [70, 183] on div "10 מי כבש את השער של הפועל בגמר הגביע מול בית"ר ירושלים ב-98/99?" at bounding box center [63, 177] width 88 height 14
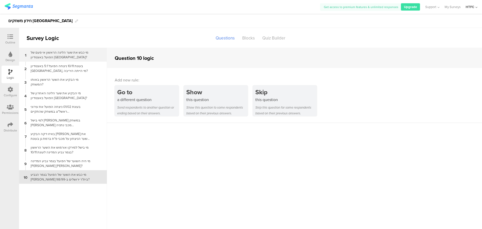
click at [69, 54] on div "מי כבש את שער הליגה הראשון אי פעם של הפועל באצטדיון רמת גן?" at bounding box center [59, 55] width 63 height 10
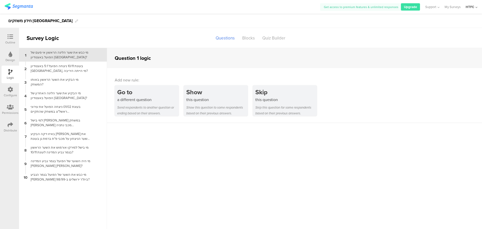
click at [7, 40] on div "Outline" at bounding box center [10, 42] width 10 height 5
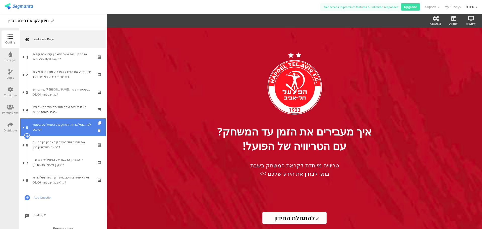
click at [70, 127] on div "למה בוטל/נדחה משחק מול הפועל עכו בעונת 09/10?" at bounding box center [63, 127] width 60 height 10
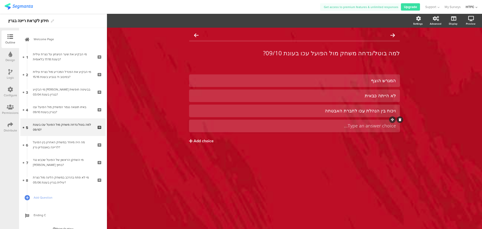
click at [398, 119] on div at bounding box center [400, 119] width 7 height 7
click at [401, 120] on icon at bounding box center [400, 119] width 3 height 3
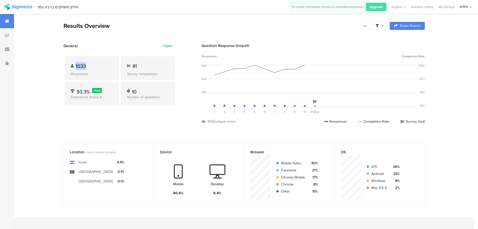
drag, startPoint x: 88, startPoint y: 67, endPoint x: 57, endPoint y: 68, distance: 30.9
click at [57, 68] on section "General Open 1033 Responses 41 Survey completions 93.3% Good Experience Score 1…" at bounding box center [244, 87] width 402 height 89
click at [8, 35] on icon at bounding box center [7, 35] width 4 height 4
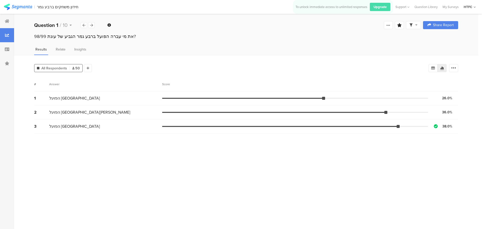
click at [73, 69] on icon at bounding box center [73, 68] width 2 height 3
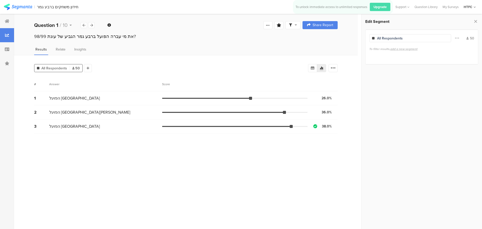
click at [77, 69] on span "50" at bounding box center [76, 67] width 8 height 5
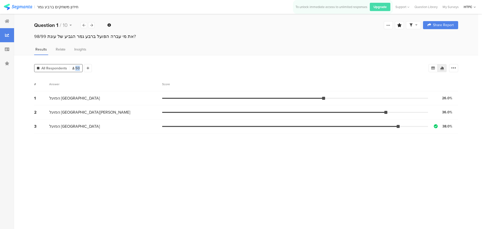
click at [77, 69] on span "50" at bounding box center [76, 67] width 8 height 5
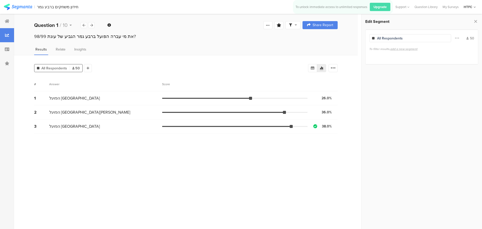
click at [416, 41] on div "All Respondents" at bounding box center [410, 38] width 82 height 8
click at [415, 37] on div "All Respondents" at bounding box center [410, 38] width 82 height 8
drag, startPoint x: 467, startPoint y: 36, endPoint x: 466, endPoint y: 39, distance: 2.8
click at [466, 38] on div "All Respondents Filter Conjunction And Or Segment Color 50" at bounding box center [421, 38] width 105 height 10
click at [467, 39] on div "All Respondents Filter Conjunction And Or Segment Color 50" at bounding box center [421, 38] width 105 height 10
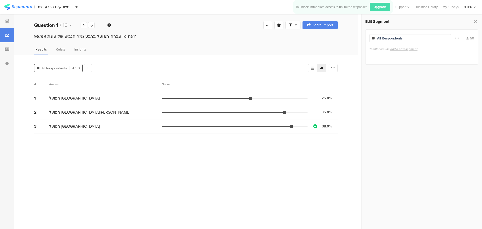
click at [468, 39] on icon at bounding box center [467, 38] width 2 height 3
click at [469, 39] on div "50" at bounding box center [470, 38] width 8 height 5
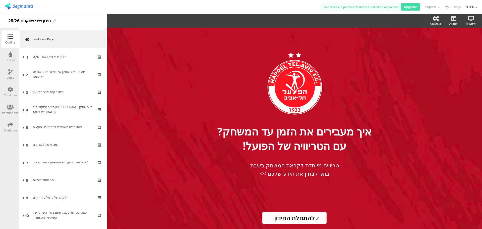
click at [10, 78] on div "Logic" at bounding box center [10, 77] width 7 height 5
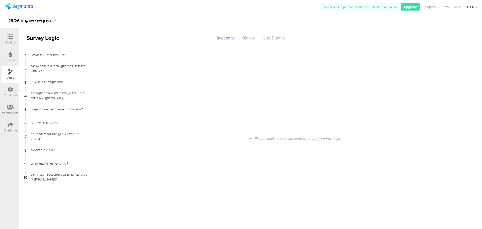
click at [272, 37] on div "Quiz Builder" at bounding box center [273, 38] width 31 height 9
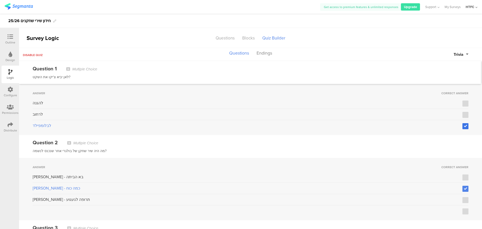
drag, startPoint x: 462, startPoint y: 128, endPoint x: 460, endPoint y: 115, distance: 13.3
click at [462, 128] on label at bounding box center [465, 126] width 6 height 6
click at [0, 0] on input "checkbox" at bounding box center [0, 0] width 0 height 0
click at [462, 113] on label at bounding box center [465, 115] width 6 height 6
click at [0, 0] on input "checkbox" at bounding box center [0, 0] width 0 height 0
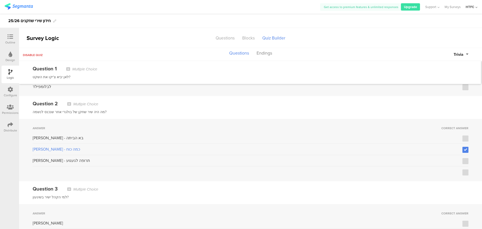
scroll to position [50, 0]
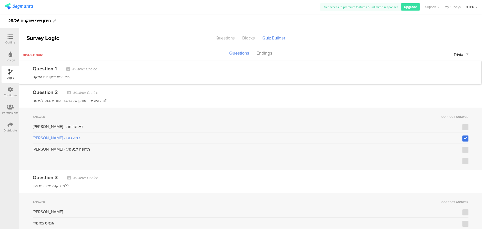
click at [464, 138] on icon at bounding box center [465, 139] width 3 height 4
click at [0, 0] on input "checkbox" at bounding box center [0, 0] width 0 height 0
click at [464, 128] on icon at bounding box center [465, 127] width 3 height 4
click at [0, 0] on input "checkbox" at bounding box center [0, 0] width 0 height 0
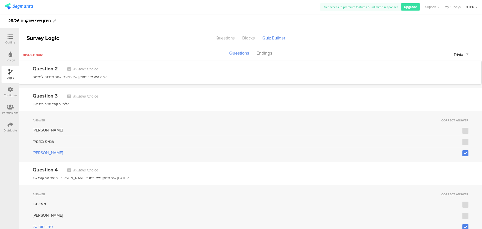
scroll to position [151, 0]
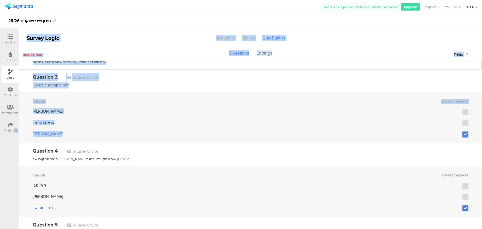
drag, startPoint x: 49, startPoint y: 132, endPoint x: 14, endPoint y: 134, distance: 35.4
click at [14, 134] on div "Outline Design Logic Configure Permissions Distribute Survey Logic Questions Bl…" at bounding box center [241, 121] width 482 height 215
click at [64, 133] on div "[PERSON_NAME]" at bounding box center [248, 134] width 430 height 6
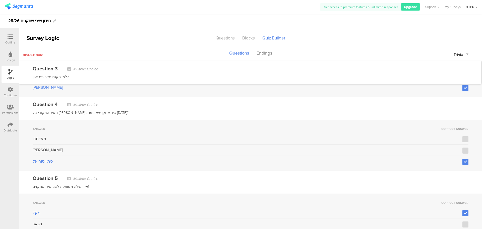
scroll to position [201, 0]
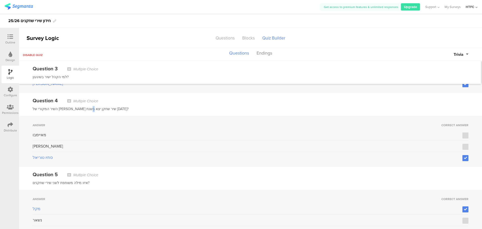
drag, startPoint x: 103, startPoint y: 108, endPoint x: 41, endPoint y: 108, distance: 62.2
click at [41, 108] on div "השיר המקורי של [PERSON_NAME] שיר שחקן יצא בשנת [DATE]?" at bounding box center [251, 109] width 436 height 6
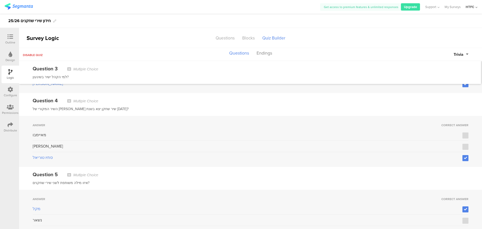
click at [151, 159] on div "סתיו טוריאל" at bounding box center [248, 157] width 430 height 6
click at [464, 145] on icon at bounding box center [465, 147] width 3 height 4
click at [0, 0] on input "checkbox" at bounding box center [0, 0] width 0 height 0
click at [464, 157] on icon at bounding box center [465, 158] width 3 height 4
click at [0, 0] on input "checkbox" at bounding box center [0, 0] width 0 height 0
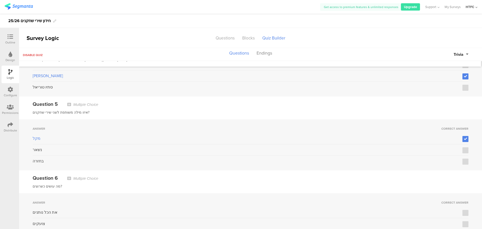
scroll to position [301, 0]
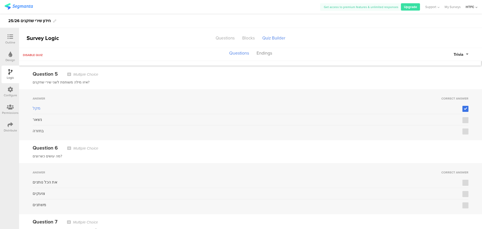
click at [464, 108] on label at bounding box center [465, 109] width 6 height 6
click at [0, 0] on input "checkbox" at bounding box center [0, 0] width 0 height 0
click at [462, 123] on div "נשאר" at bounding box center [251, 120] width 436 height 9
click at [464, 118] on icon at bounding box center [465, 120] width 3 height 4
click at [0, 0] on input "checkbox" at bounding box center [0, 0] width 0 height 0
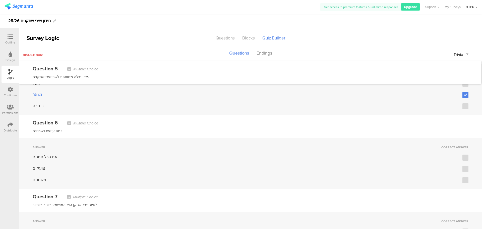
scroll to position [376, 0]
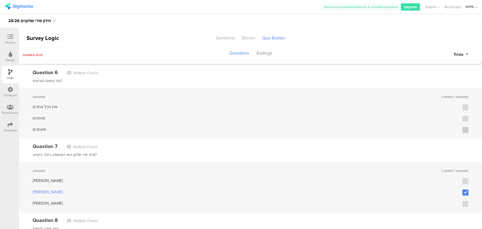
click at [462, 130] on label at bounding box center [465, 130] width 6 height 6
click at [0, 0] on input "checkbox" at bounding box center [0, 0] width 0 height 0
click at [462, 189] on label at bounding box center [465, 192] width 6 height 6
click at [0, 0] on input "checkbox" at bounding box center [0, 0] width 0 height 0
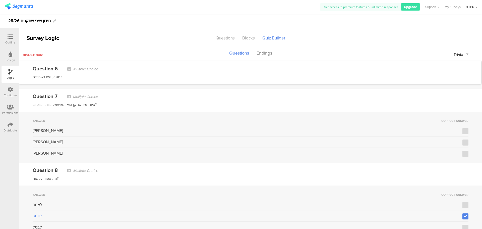
scroll to position [427, 0]
click at [462, 141] on label at bounding box center [465, 142] width 6 height 6
click at [0, 0] on input "checkbox" at bounding box center [0, 0] width 0 height 0
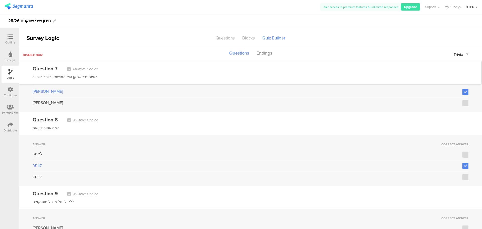
scroll to position [502, 0]
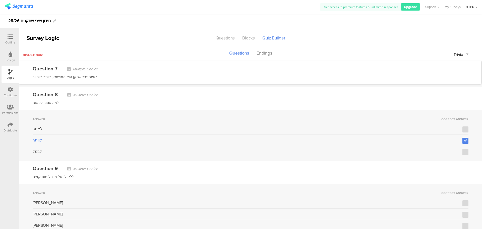
click at [53, 100] on div "מה אסור לעשות?" at bounding box center [251, 103] width 436 height 6
click at [462, 139] on label at bounding box center [465, 141] width 6 height 6
click at [0, 0] on input "checkbox" at bounding box center [0, 0] width 0 height 0
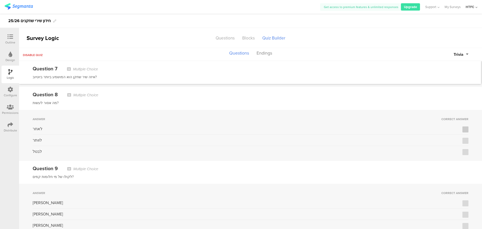
click at [463, 126] on label at bounding box center [465, 129] width 6 height 6
click at [0, 0] on input "checkbox" at bounding box center [0, 0] width 0 height 0
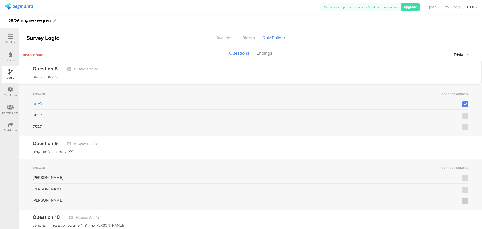
click at [462, 199] on label at bounding box center [465, 201] width 6 height 6
click at [0, 0] on input "checkbox" at bounding box center [0, 0] width 0 height 0
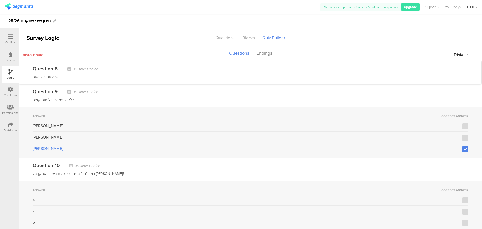
scroll to position [579, 0]
click at [464, 221] on icon at bounding box center [465, 223] width 3 height 4
click at [0, 0] on input "checkbox" at bounding box center [0, 0] width 0 height 0
click at [13, 38] on div at bounding box center [10, 37] width 10 height 6
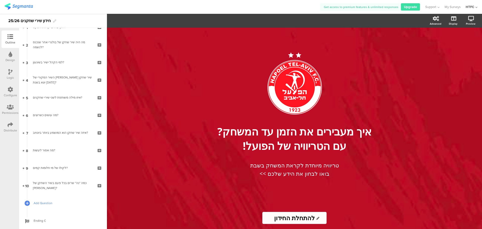
scroll to position [41, 0]
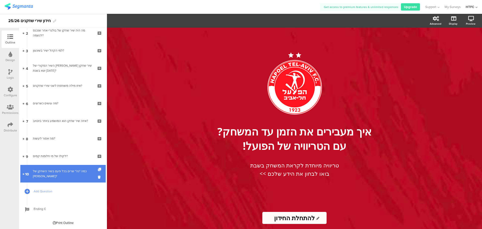
click at [98, 170] on icon at bounding box center [100, 169] width 4 height 3
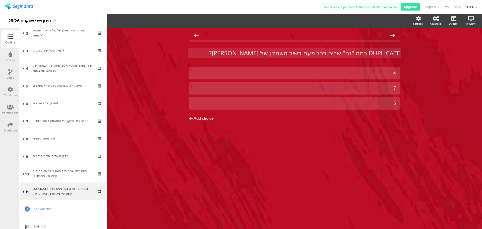
click at [249, 55] on p "DUPLICATE כמה "נה" שרים בכל פעם בשיר השחקן של מאיימבו?" at bounding box center [294, 53] width 211 height 8
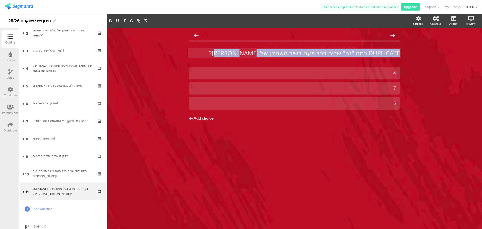
click at [249, 55] on p "DUPLICATE כמה "נה" שרים בכל פעם בשיר השחקן של מאיימבו?" at bounding box center [294, 53] width 211 height 8
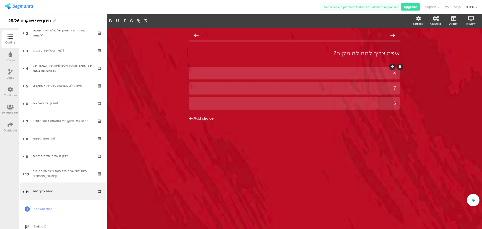
click at [330, 67] on div at bounding box center [294, 73] width 211 height 13
click at [332, 71] on div "4" at bounding box center [294, 73] width 203 height 6
drag, startPoint x: 332, startPoint y: 71, endPoint x: 322, endPoint y: 77, distance: 11.2
click at [332, 72] on div "4" at bounding box center [294, 73] width 203 height 6
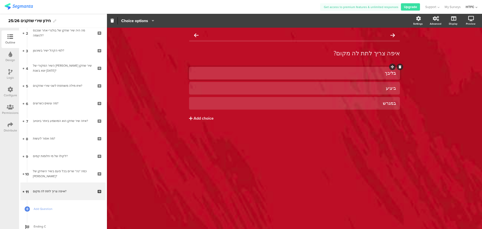
click at [307, 151] on div "איפה צריך לתת לה מקום? איפה צריך לתת לה מקום? בליבך" at bounding box center [294, 128] width 375 height 201
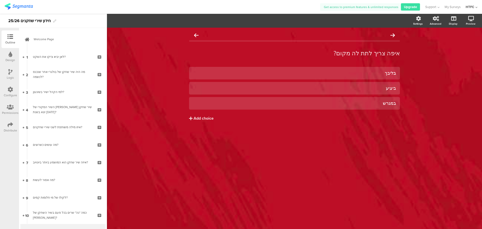
drag, startPoint x: 8, startPoint y: 14, endPoint x: 13, endPoint y: 5, distance: 10.7
click at [9, 14] on div "Get access to premium features & unlimited responses Upgrade Support Help Cente…" at bounding box center [241, 114] width 482 height 229
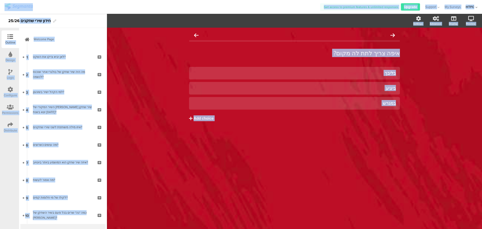
click at [14, 5] on img at bounding box center [19, 6] width 28 height 6
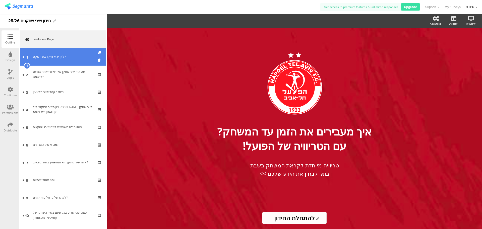
click at [57, 61] on link "1 לאן יביא צ'יקו את השקט?" at bounding box center [62, 57] width 85 height 18
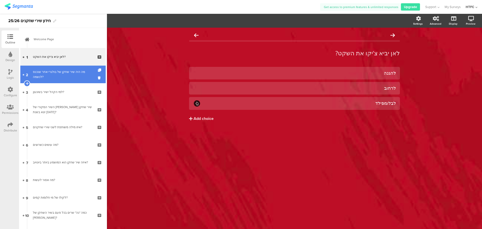
click at [60, 74] on div "מה היה שיר שחקן של בולגרי אחר שנכנס לנשמה?" at bounding box center [63, 74] width 60 height 10
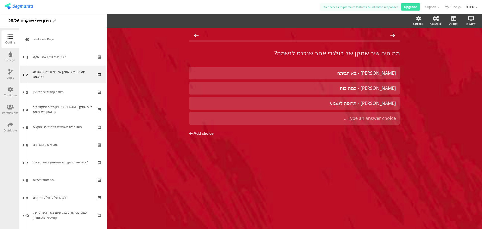
click at [401, 113] on div "מה היה שיר שחקן של בולגרי אחר שנכנס לנשמה? מה היה שיר שחקן של [DEMOGRAPHIC_DATA…" at bounding box center [294, 94] width 221 height 132
click at [399, 111] on icon at bounding box center [400, 111] width 3 height 3
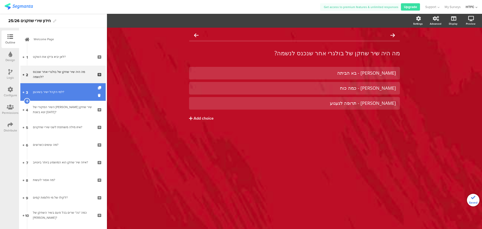
click at [57, 91] on div "למי הקהל ישיר בשיגעון?" at bounding box center [63, 91] width 60 height 5
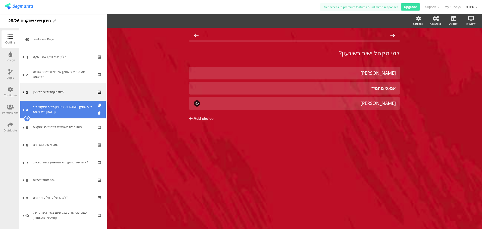
click at [65, 105] on div "השיר המקורי של [PERSON_NAME] שיר שחקן יצא בשנת [DATE]?" at bounding box center [63, 109] width 60 height 10
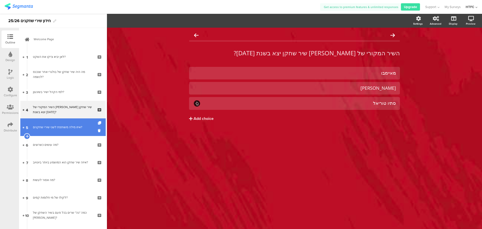
click at [73, 126] on div "איזו מילה משותפת לשני שירי שחקנים?" at bounding box center [63, 126] width 60 height 5
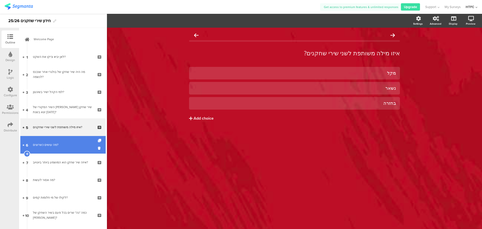
click at [76, 153] on link "6 מה עושים כשרוצים?" at bounding box center [62, 145] width 85 height 18
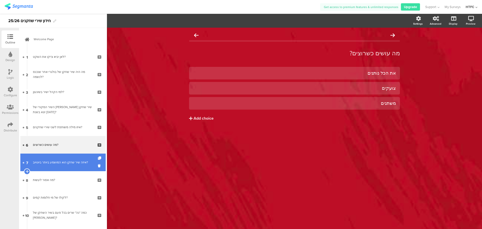
click at [78, 163] on div "איזה שיר שחקן הוא המושמע ביותר ביוטיוב?" at bounding box center [63, 162] width 60 height 5
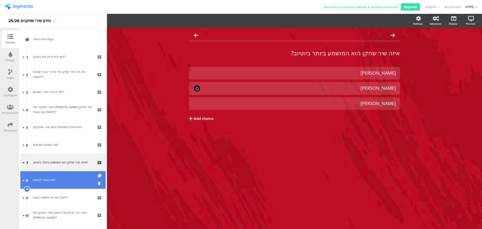
click at [76, 187] on link "8 מה אסור לעשות?" at bounding box center [62, 180] width 85 height 18
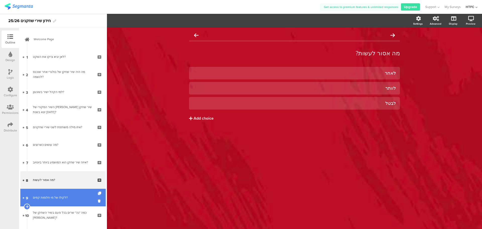
click at [70, 205] on link "9 לקולו של מי חלומות קמים?" at bounding box center [62, 197] width 85 height 18
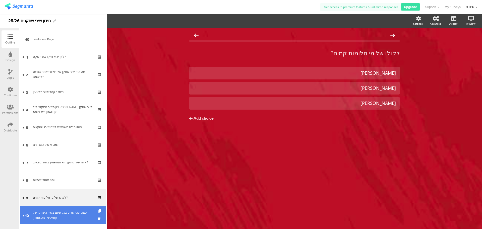
click at [70, 212] on div "כמה "נה" שרים בכל פעם בשיר השחקן של [PERSON_NAME]?" at bounding box center [63, 215] width 60 height 10
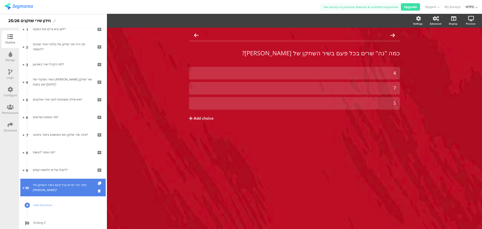
scroll to position [41, 0]
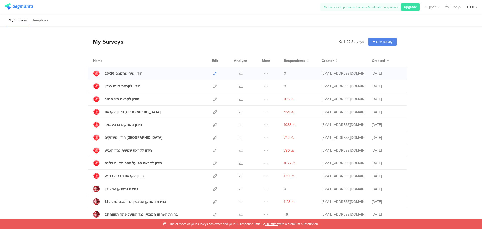
click at [213, 74] on icon at bounding box center [215, 74] width 4 height 4
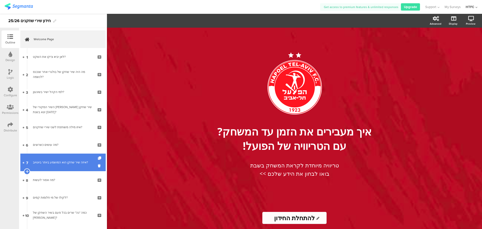
click at [69, 166] on link "7 איזה שיר שחקן הוא המושמע ביותר ביוטיוב?" at bounding box center [62, 162] width 85 height 18
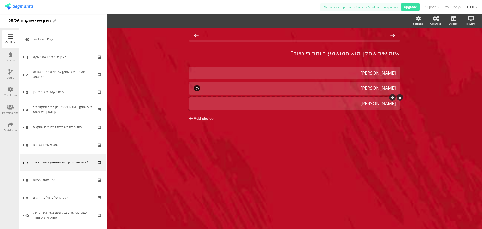
click at [354, 105] on div "[PERSON_NAME]" at bounding box center [294, 103] width 203 height 6
click at [357, 149] on div "איזה שיר שחקן הוא המושמע ביותר ביוטיוב? איזה שיר שחקן הוא המושמע ביותר ביוטיוב?…" at bounding box center [294, 128] width 375 height 201
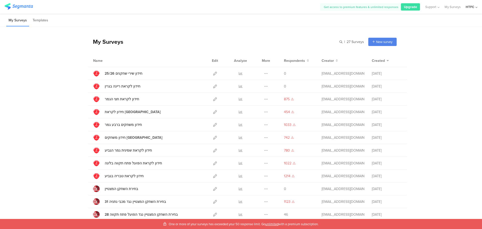
drag, startPoint x: 65, startPoint y: 166, endPoint x: 26, endPoint y: 83, distance: 92.5
click at [127, 70] on link "חידון שירי שחקנים 25/26" at bounding box center [117, 73] width 49 height 7
click at [213, 73] on icon at bounding box center [215, 74] width 4 height 4
click at [125, 70] on link "חידון שירי שחקנים 25/26" at bounding box center [117, 73] width 49 height 7
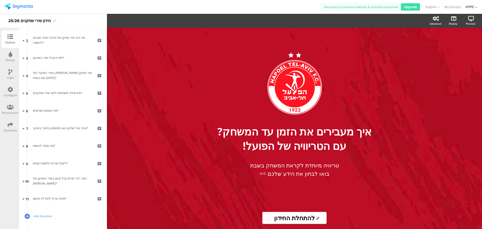
scroll to position [59, 0]
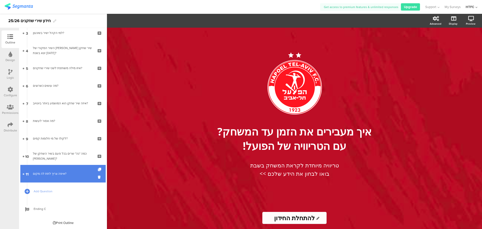
click at [70, 176] on link "11 איפה צריך לתת לה מקום?" at bounding box center [62, 174] width 85 height 18
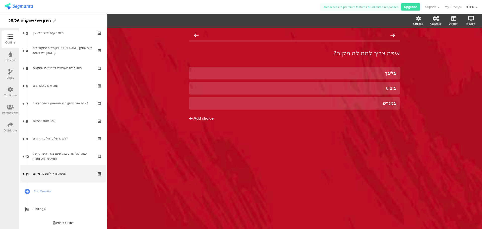
click at [9, 73] on icon at bounding box center [10, 72] width 4 height 6
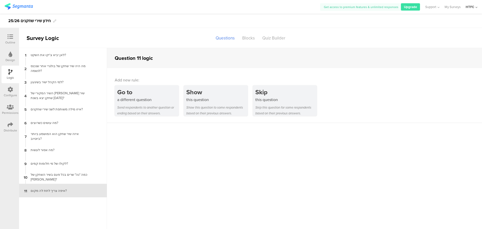
click at [68, 190] on div "איפה צריך לתת לה מקום?" at bounding box center [59, 190] width 63 height 5
click at [277, 37] on div "Quiz Builder" at bounding box center [273, 38] width 31 height 9
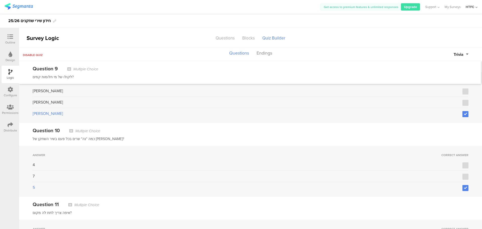
scroll to position [641, 0]
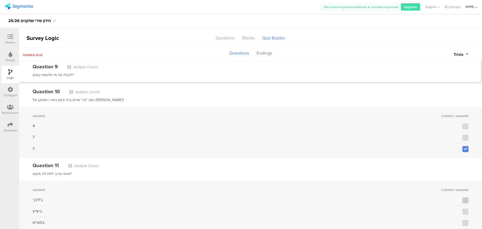
click at [462, 197] on label at bounding box center [465, 200] width 6 height 6
click at [0, 0] on input "checkbox" at bounding box center [0, 0] width 0 height 0
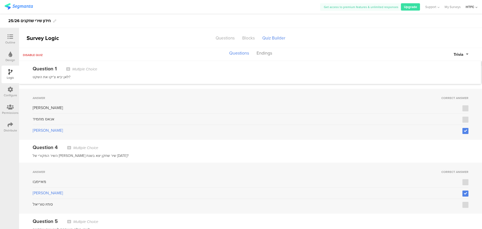
scroll to position [0, 0]
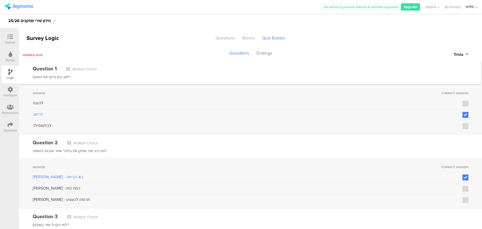
drag, startPoint x: 133, startPoint y: 173, endPoint x: 102, endPoint y: 80, distance: 97.6
click at [11, 39] on icon at bounding box center [11, 37] width 6 height 6
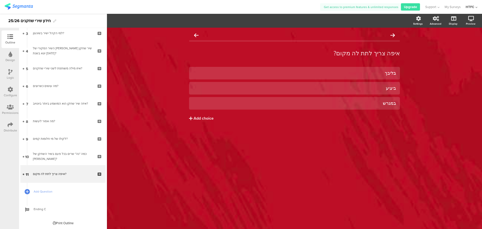
scroll to position [59, 0]
